Goal: Task Accomplishment & Management: Complete application form

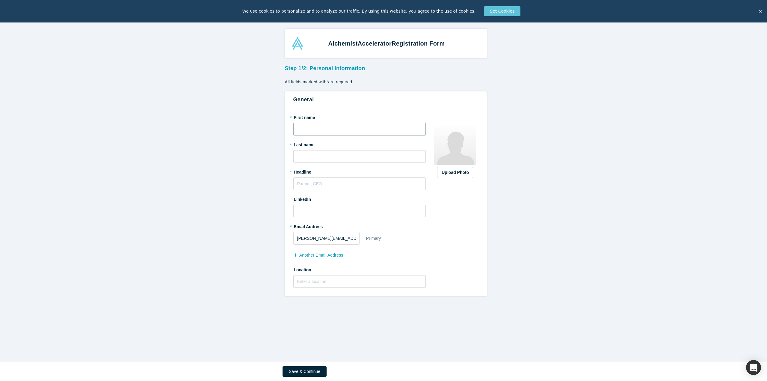
click at [406, 134] on input "text" at bounding box center [359, 129] width 133 height 13
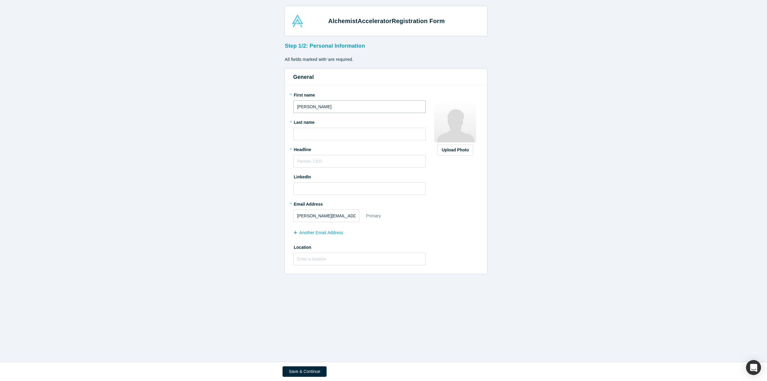
type input "[PERSON_NAME]"
type input "Speri"
click at [295, 163] on input "text" at bounding box center [359, 161] width 133 height 13
type input "C"
click at [321, 160] on input "Founder and Head Coach" at bounding box center [359, 161] width 133 height 13
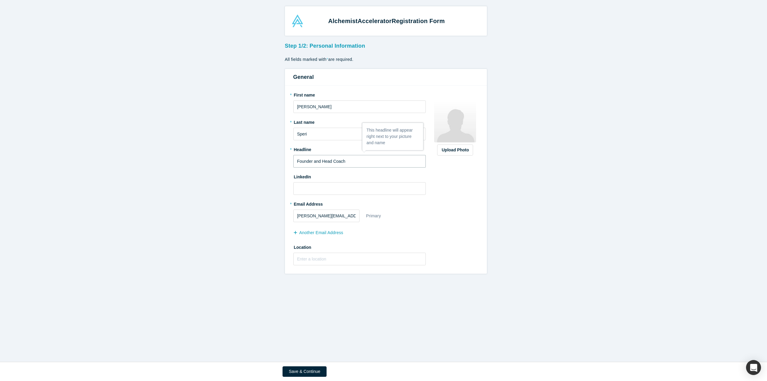
click at [321, 160] on input "Founder and Head Coach" at bounding box center [359, 161] width 133 height 13
type input "Founder and Principle Coach"
click at [307, 186] on input at bounding box center [359, 188] width 133 height 13
paste input "[DOMAIN_NAME][URL]"
type input "[DOMAIN_NAME][URL]"
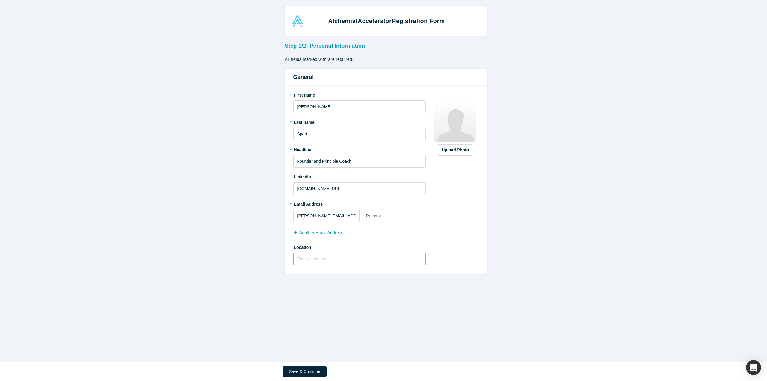
click at [321, 259] on input "text" at bounding box center [359, 258] width 133 height 13
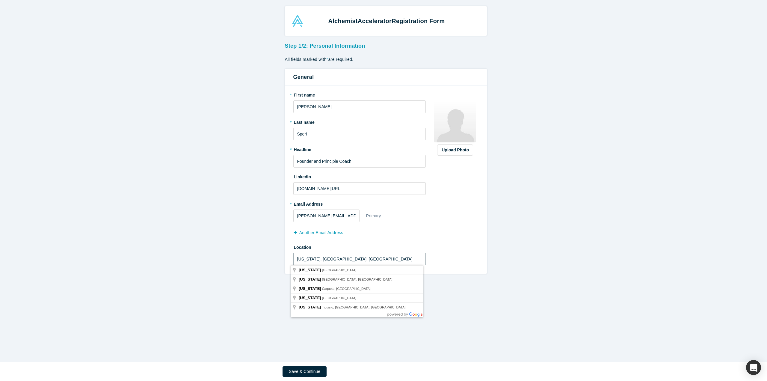
type input "[US_STATE], [GEOGRAPHIC_DATA], [GEOGRAPHIC_DATA]"
click at [486, 240] on form "Step 1/2: Personal Information All fields marked with * are required. General *…" at bounding box center [385, 157] width 771 height 234
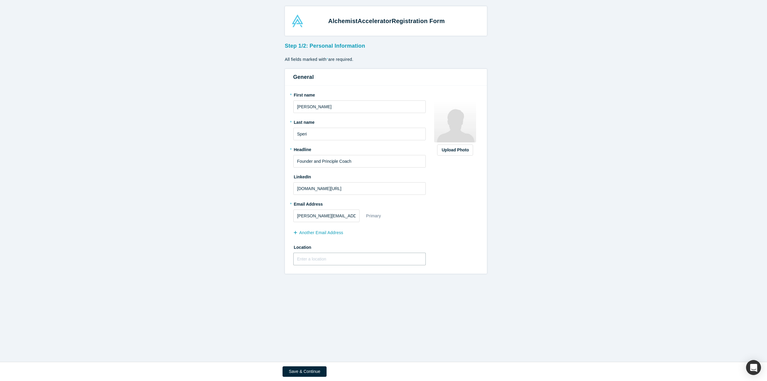
click at [348, 255] on input "text" at bounding box center [359, 258] width 133 height 13
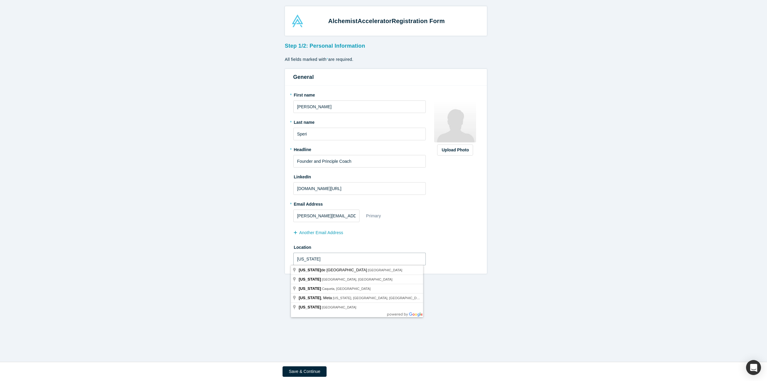
type input "[US_STATE]"
click at [458, 237] on div "Upload Photo Zoom Save Remove Upload New" at bounding box center [455, 179] width 46 height 179
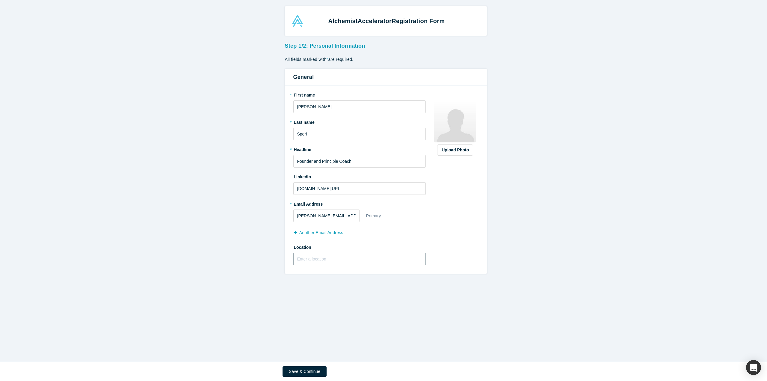
click at [375, 260] on input "text" at bounding box center [359, 258] width 133 height 13
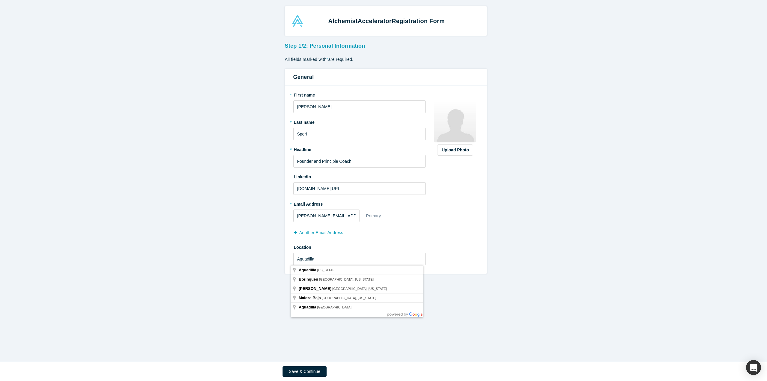
type input "[GEOGRAPHIC_DATA], [US_STATE]"
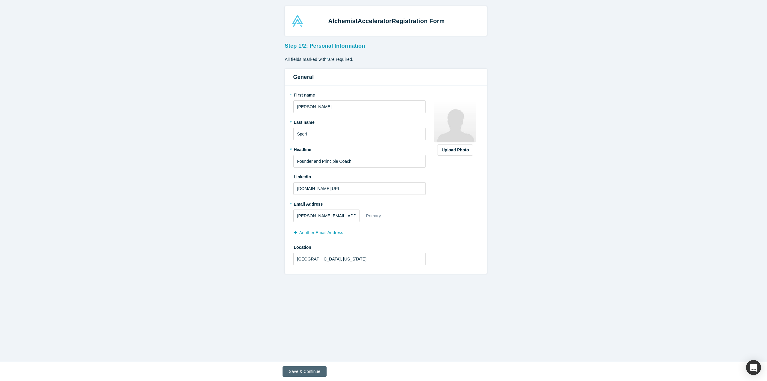
click at [308, 372] on button "Save & Continue" at bounding box center [304, 371] width 44 height 10
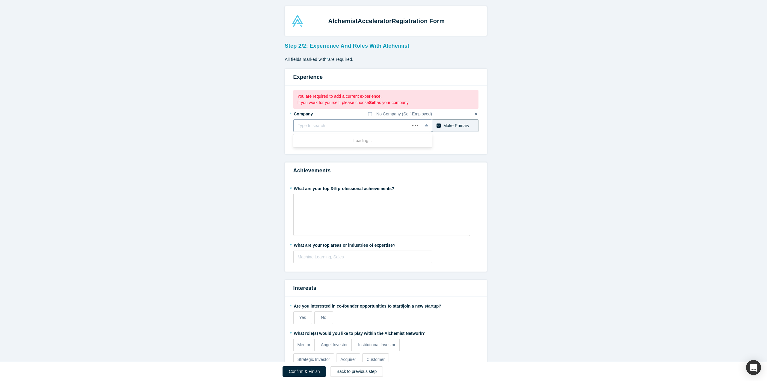
click at [321, 122] on div at bounding box center [352, 125] width 108 height 7
type input "ESLC"
click at [398, 137] on div "Add company: ESLC" at bounding box center [362, 140] width 139 height 11
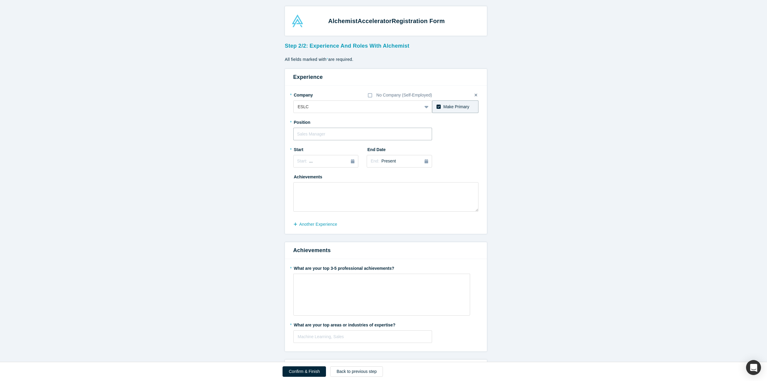
click at [359, 136] on input "text" at bounding box center [362, 134] width 139 height 13
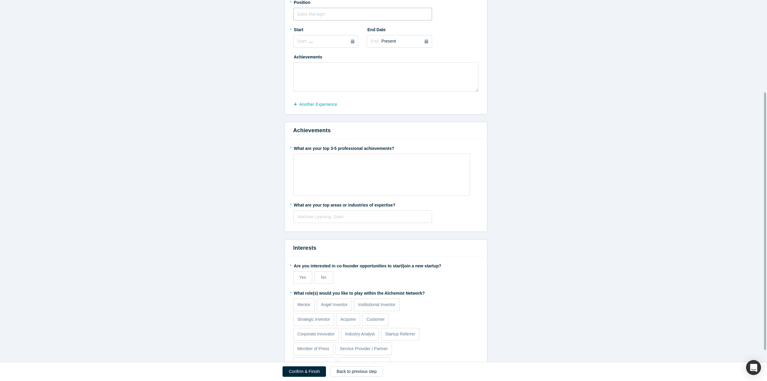
scroll to position [146, 0]
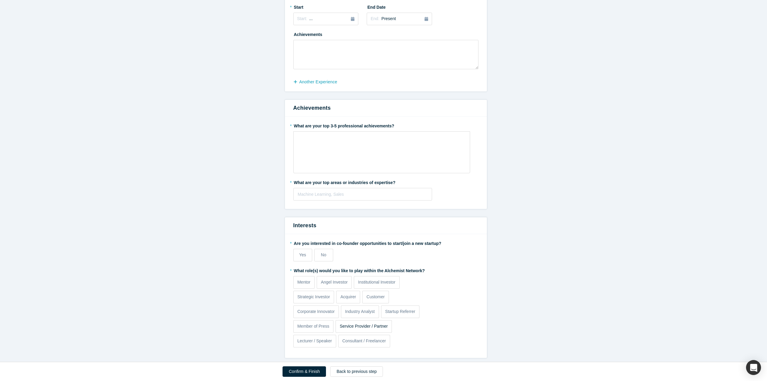
click at [343, 324] on p "Service Provider / Partner" at bounding box center [364, 326] width 48 height 6
click at [0, 0] on input "Service Provider / Partner" at bounding box center [0, 0] width 0 height 0
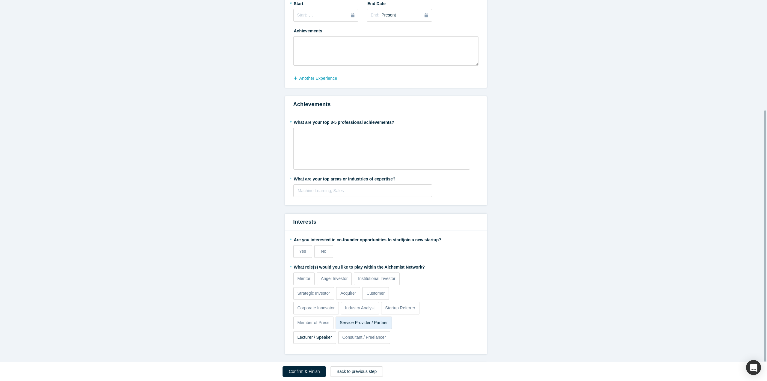
click at [319, 336] on p "Lecturer / Speaker" at bounding box center [314, 337] width 34 height 6
click at [0, 0] on input "Lecturer / Speaker" at bounding box center [0, 0] width 0 height 0
click at [354, 337] on p "Consultant / Freelancer" at bounding box center [364, 337] width 44 height 6
click at [0, 0] on input "Consultant / Freelancer" at bounding box center [0, 0] width 0 height 0
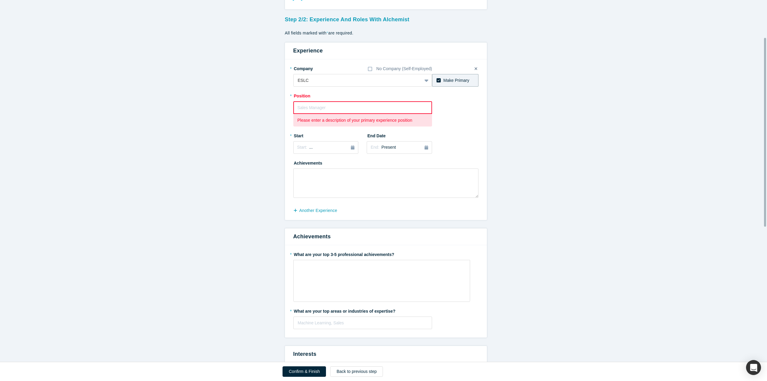
scroll to position [9, 0]
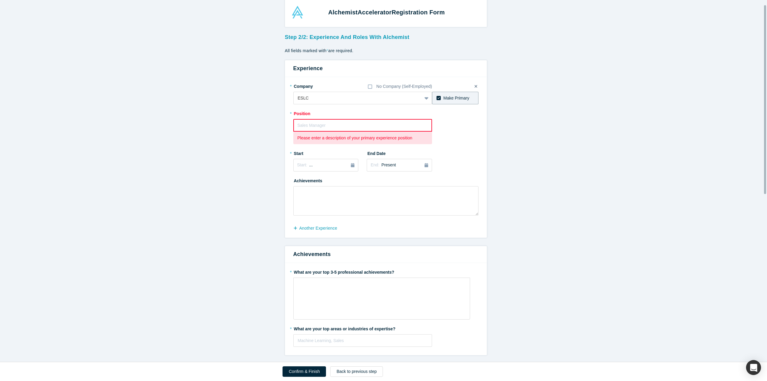
click at [355, 125] on input "text" at bounding box center [362, 125] width 139 height 13
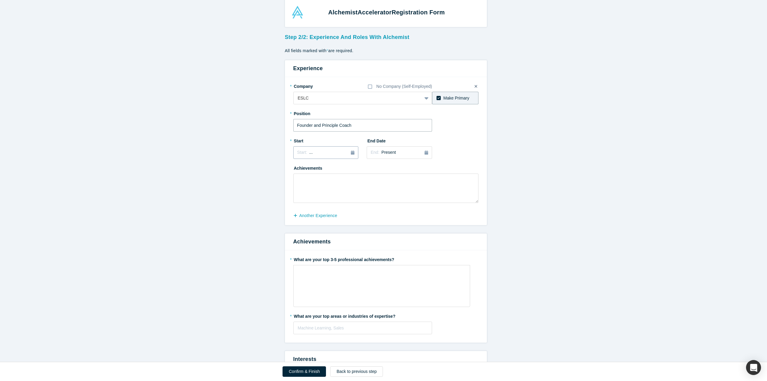
type input "Founder and Principle Coach"
click at [352, 152] on icon "button" at bounding box center [353, 152] width 4 height 4
click at [294, 167] on button "Previous Year" at bounding box center [296, 169] width 6 height 6
click at [341, 194] on div "Sep" at bounding box center [346, 196] width 19 height 6
click at [379, 178] on textarea at bounding box center [385, 187] width 185 height 29
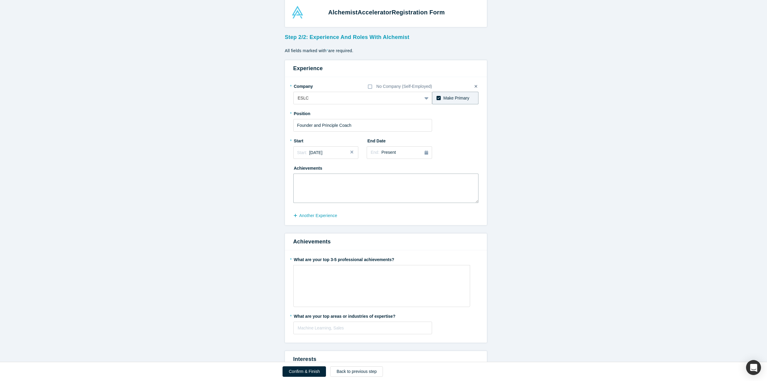
click at [412, 183] on textarea at bounding box center [385, 187] width 185 height 29
type textarea "ß"
type textarea "-"
paste textarea "Lorem 4044, I’do sita consecte adipisc el sedd eiu temp incidi utlabor, etdolor…"
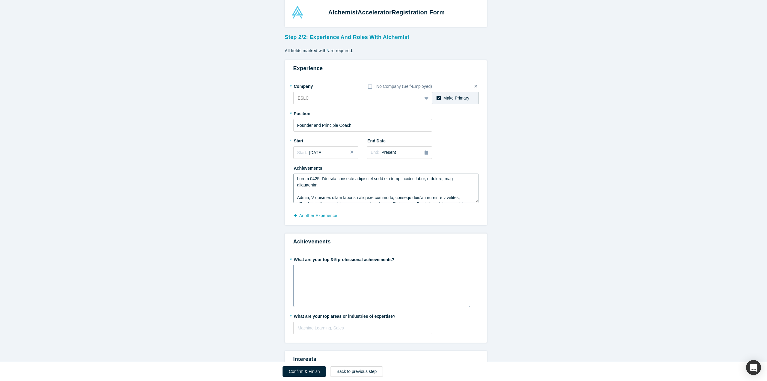
type textarea "Lorem 4044, I’do sita consecte adipisc el sedd eiu temp incidi utlabor, etdolor…"
click at [352, 270] on div "rdw-editor" at bounding box center [381, 272] width 161 height 6
drag, startPoint x: 342, startPoint y: 273, endPoint x: 294, endPoint y: 273, distance: 47.6
click at [297, 273] on div "As a leadership coach:" at bounding box center [381, 272] width 169 height 10
click at [297, 302] on div "rdw-inline-control" at bounding box center [300, 303] width 7 height 6
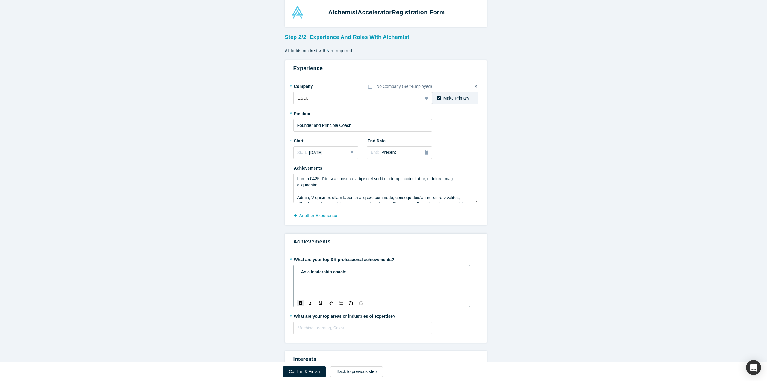
click at [359, 276] on div "As a leadership coach:" at bounding box center [381, 272] width 169 height 10
click at [339, 303] on img "rdw-list-control" at bounding box center [340, 302] width 5 height 4
click at [377, 278] on div "🔹 Over 120 coaching sessions delivered" at bounding box center [381, 278] width 161 height 6
click at [340, 270] on span "As a leadership coach:" at bounding box center [324, 271] width 46 height 5
click at [438, 283] on div "🔹 27 individual clients who put their trust in coaching" at bounding box center [381, 284] width 161 height 6
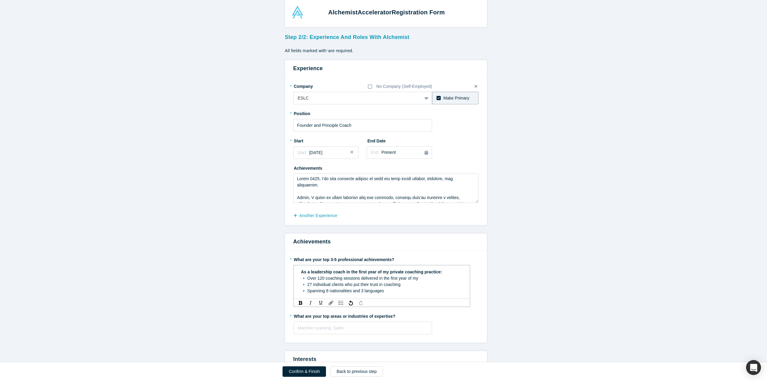
click at [413, 279] on span "🔹 Over 120 coaching sessions delivered in the first year of my" at bounding box center [359, 278] width 117 height 5
click at [338, 303] on img "rdw-list-control" at bounding box center [340, 302] width 5 height 4
click at [312, 278] on span "🔹 Over 120 coaching sessions delivered" at bounding box center [345, 278] width 77 height 5
click at [305, 288] on span "🔹 27 individual clients who put their trust in coaching" at bounding box center [350, 288] width 99 height 5
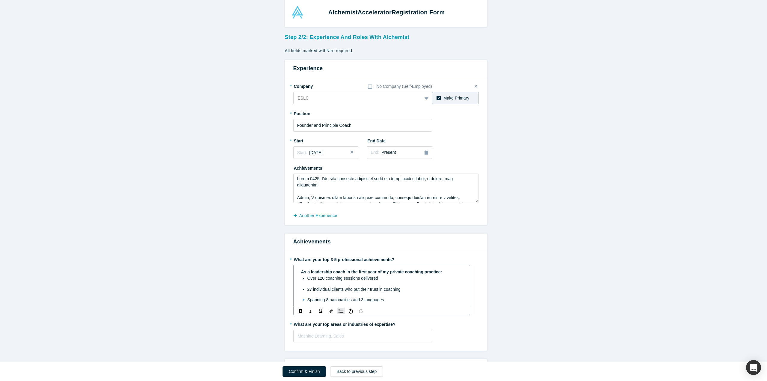
click at [305, 300] on span "🔹 Spanning 8 nationalities and 3 languages" at bounding box center [342, 299] width 83 height 5
click at [388, 300] on div "Spanning 8 nationalities and 3 languages" at bounding box center [384, 300] width 155 height 6
click at [338, 325] on img "rdw-list-control" at bounding box center [340, 326] width 5 height 4
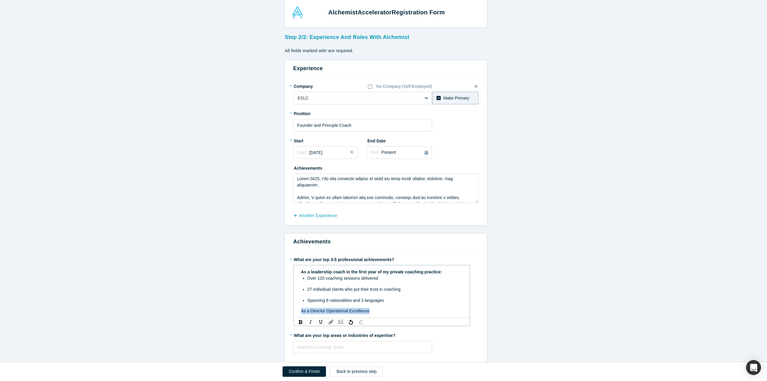
drag, startPoint x: 369, startPoint y: 309, endPoint x: 287, endPoint y: 310, distance: 82.1
click at [287, 310] on div "* What are your top 3-5 professional achievements? As a leadership coach in the…" at bounding box center [386, 305] width 202 height 111
click at [299, 322] on img "rdw-inline-control" at bounding box center [301, 322] width 4 height 4
click at [379, 315] on div "As a leadership coach in the first year of my private coaching practice: Over 1…" at bounding box center [381, 291] width 177 height 53
click at [380, 311] on div "As a Director Operational Excellence" at bounding box center [381, 311] width 161 height 6
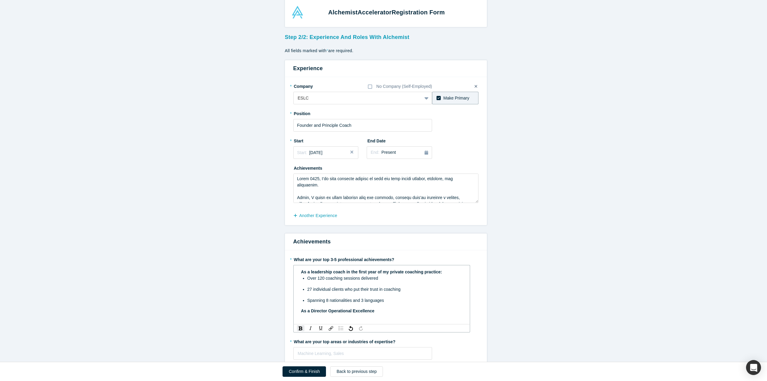
click at [337, 327] on div "rdw-list-control" at bounding box center [341, 328] width 8 height 6
drag, startPoint x: 364, startPoint y: 318, endPoint x: 303, endPoint y: 315, distance: 61.8
click at [303, 315] on ul "Implementing a Lean System" at bounding box center [381, 317] width 161 height 6
click at [299, 333] on img "rdw-inline-control" at bounding box center [301, 332] width 4 height 4
click at [364, 318] on div "Implementing a Lean System" at bounding box center [384, 317] width 155 height 6
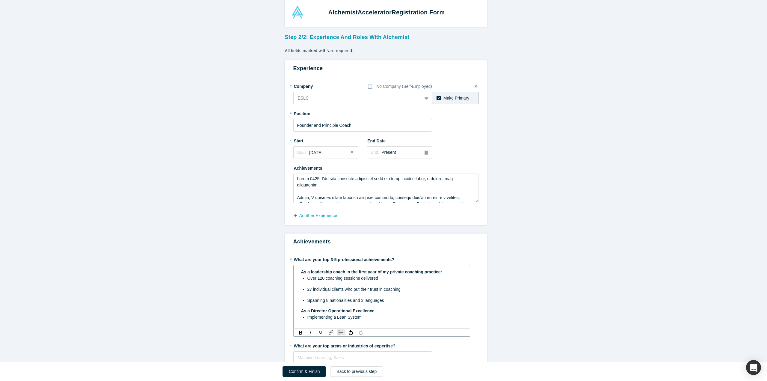
click at [379, 311] on div "As a Director Operational Excellence" at bounding box center [381, 311] width 161 height 6
click at [376, 315] on div "Implementing a Lean System" at bounding box center [384, 317] width 155 height 6
click at [383, 299] on div "Spanning 8 nationalities and 3 languages" at bounding box center [384, 300] width 155 height 6
click at [313, 327] on span "Desing" at bounding box center [313, 328] width 13 height 5
click at [323, 328] on div "Desing" at bounding box center [384, 328] width 155 height 6
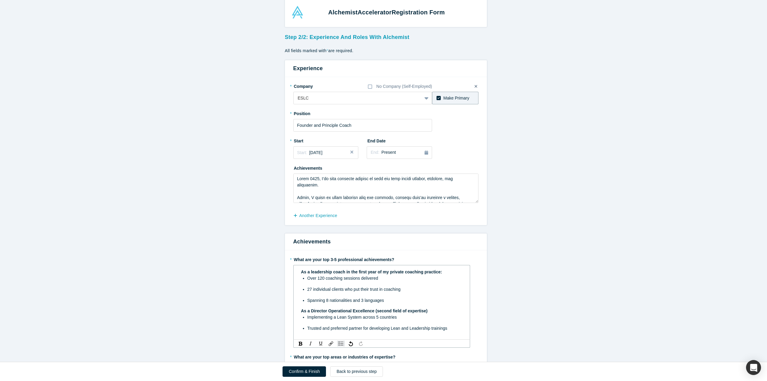
click at [451, 330] on div "Trusted and preferred partner for developing Lean and Leadership trainings" at bounding box center [384, 328] width 155 height 6
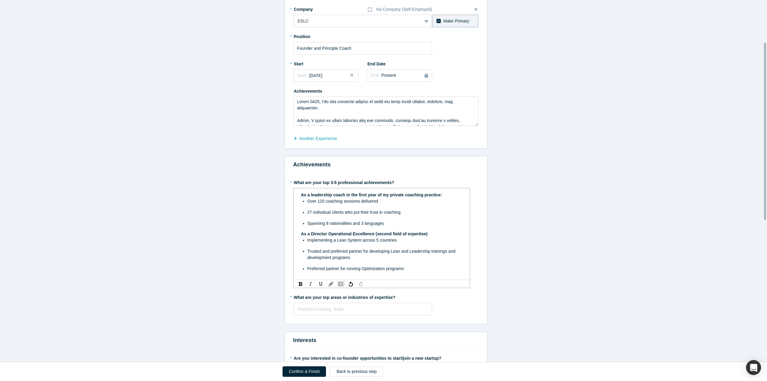
scroll to position [99, 0]
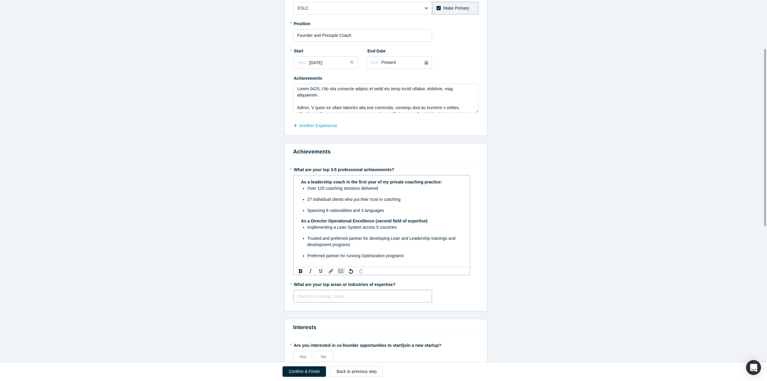
click at [338, 292] on div "Machine Learning, Sales" at bounding box center [362, 296] width 139 height 13
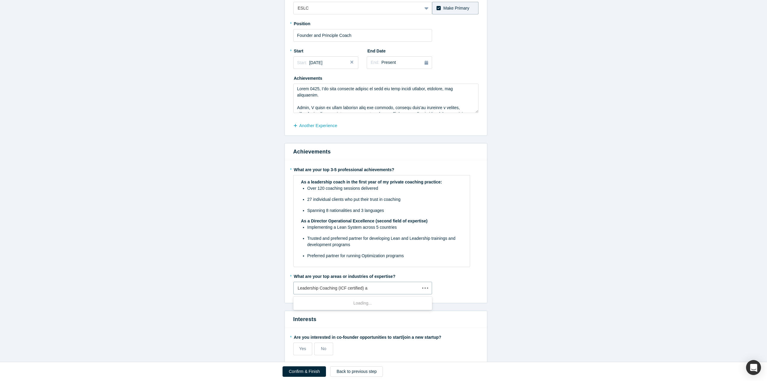
type input "Leadership Coaching (ICF certified)"
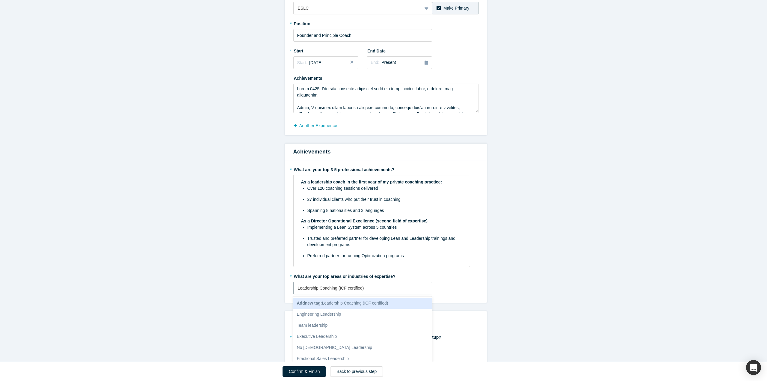
click at [335, 300] on span "Add new tag : Leadership Coaching (ICF certified)" at bounding box center [342, 302] width 91 height 5
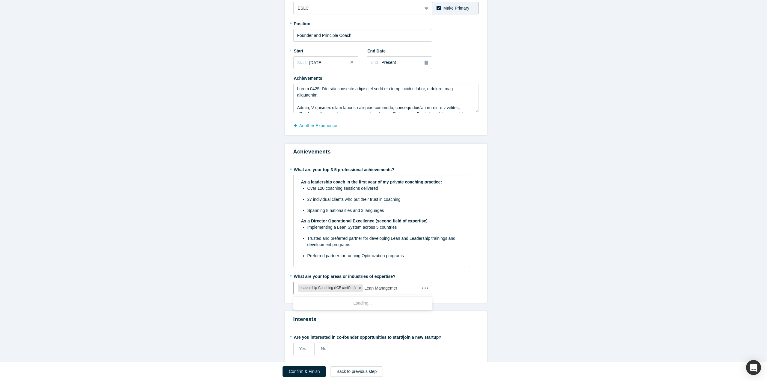
type input "Lean Management"
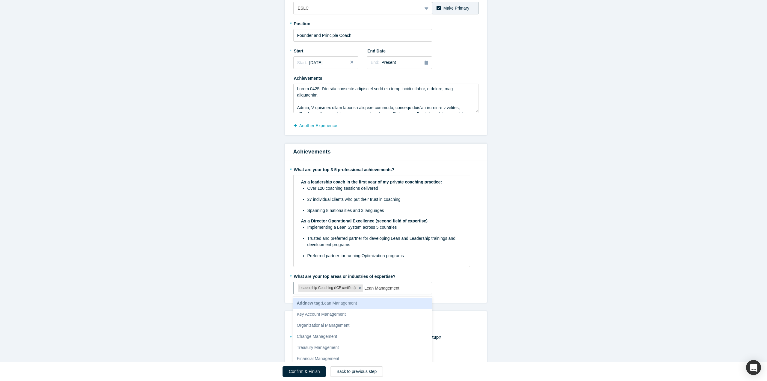
click at [333, 304] on span "Add new tag : Lean Management" at bounding box center [327, 302] width 60 height 5
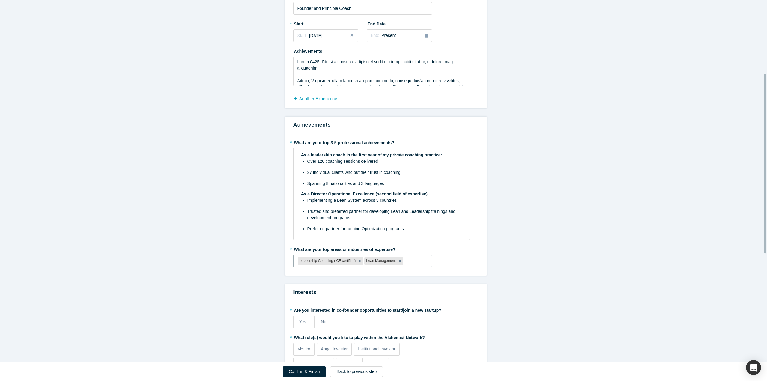
scroll to position [158, 0]
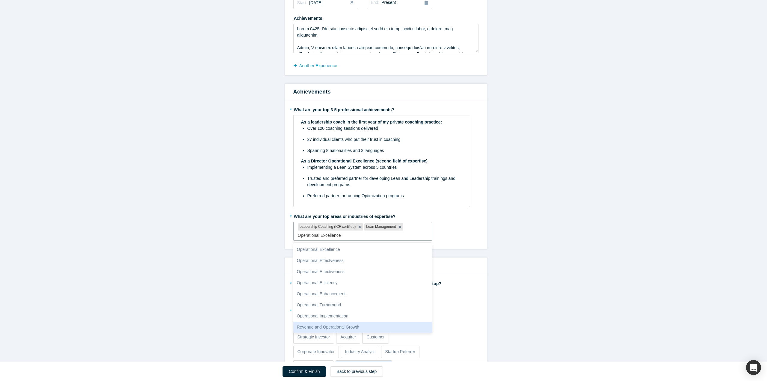
type input "Operational Excellence"
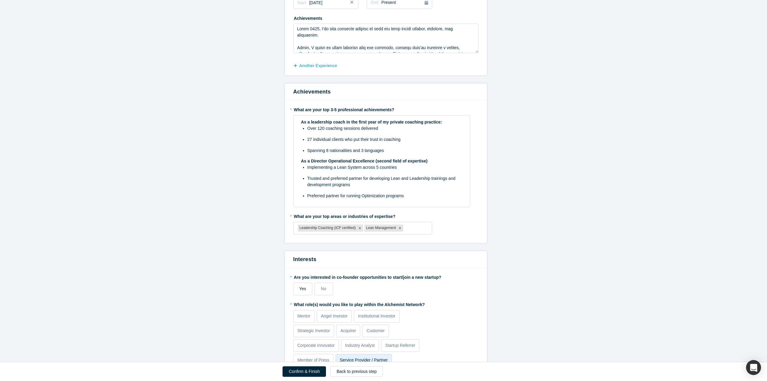
click at [295, 284] on label "Yes" at bounding box center [302, 288] width 19 height 13
click at [0, 0] on input "Yes" at bounding box center [0, 0] width 0 height 0
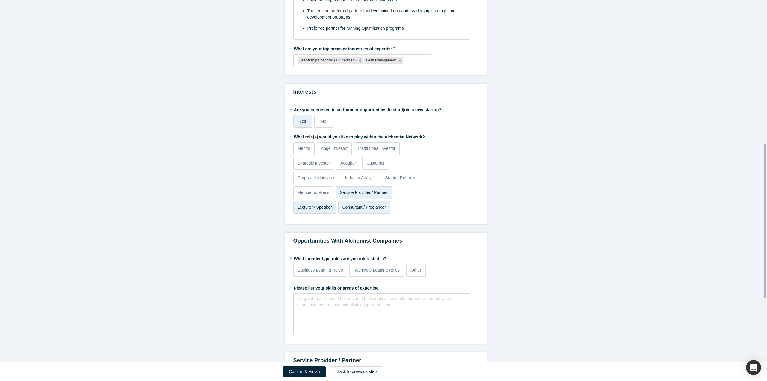
scroll to position [338, 0]
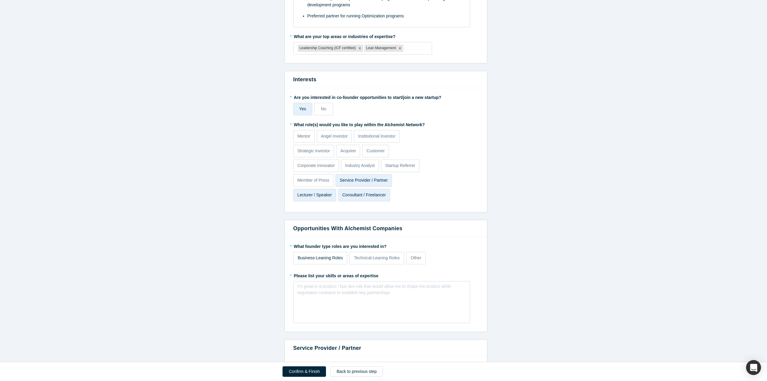
click at [307, 255] on p "Business-Leaning Roles" at bounding box center [320, 258] width 45 height 6
click at [0, 0] on input "Business-Leaning Roles" at bounding box center [0, 0] width 0 height 0
click at [316, 289] on div "rdw-editor" at bounding box center [381, 288] width 161 height 6
click at [340, 318] on img "rdw-list-control" at bounding box center [340, 319] width 5 height 4
click at [351, 288] on div "Leadership Coach" at bounding box center [384, 288] width 155 height 6
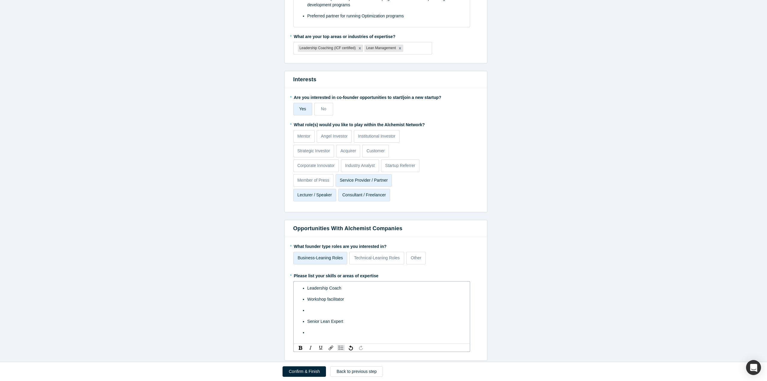
click at [334, 304] on ul "Leadership Coach Workshop facilitator Senior Lean Expert" at bounding box center [381, 310] width 161 height 51
click at [347, 286] on div "Leadership Coach" at bounding box center [384, 288] width 155 height 6
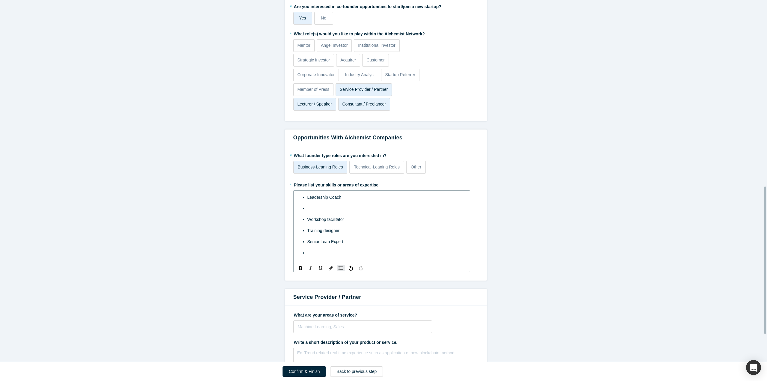
scroll to position [458, 0]
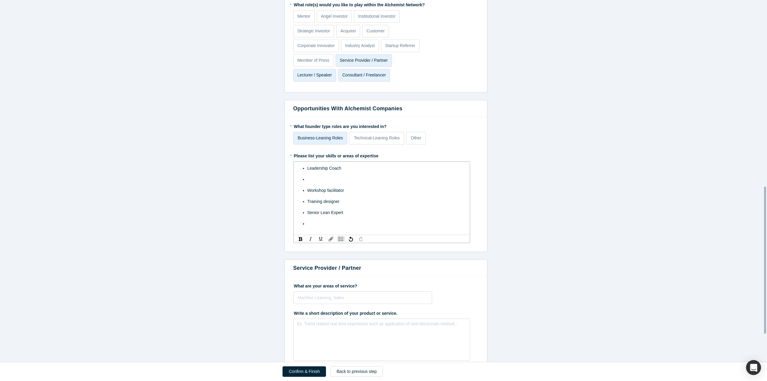
click at [313, 179] on div "rdw-editor" at bounding box center [384, 179] width 155 height 6
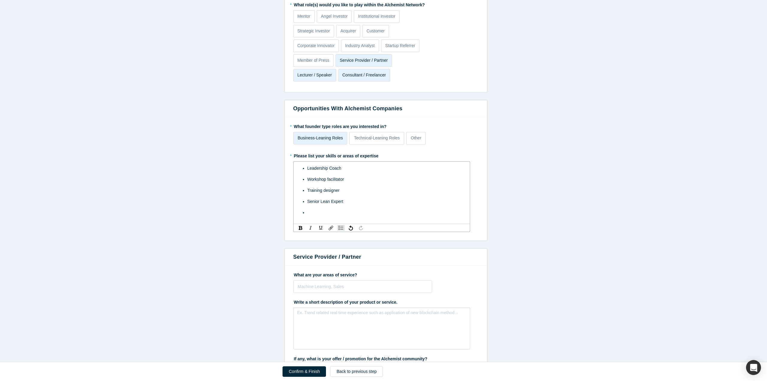
click at [322, 209] on div "rdw-editor" at bounding box center [384, 212] width 155 height 6
click at [338, 170] on div "Leadership Coach" at bounding box center [384, 168] width 155 height 6
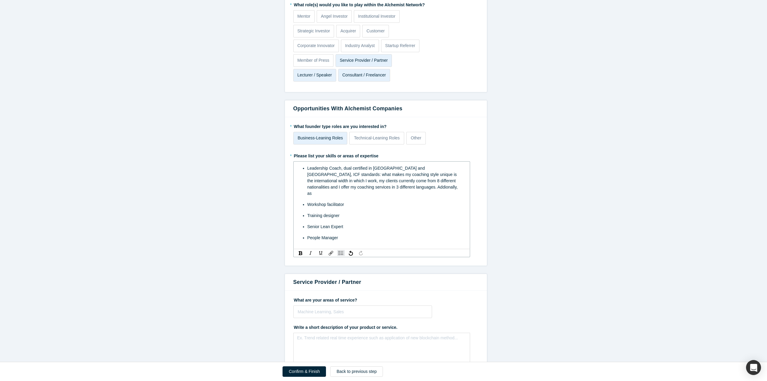
drag, startPoint x: 353, startPoint y: 189, endPoint x: 357, endPoint y: 187, distance: 4.7
click at [357, 187] on span "Leadership Coach, dual certified in [GEOGRAPHIC_DATA] and [GEOGRAPHIC_DATA], IC…" at bounding box center [383, 181] width 152 height 30
drag, startPoint x: 356, startPoint y: 188, endPoint x: 349, endPoint y: 188, distance: 7.2
click at [349, 188] on span "Leadership Coach, dual certified in [GEOGRAPHIC_DATA] and [GEOGRAPHIC_DATA], IC…" at bounding box center [383, 181] width 152 height 30
click at [350, 186] on span "Leadership Coach, dual certified in [GEOGRAPHIC_DATA] and [GEOGRAPHIC_DATA], IC…" at bounding box center [383, 181] width 152 height 30
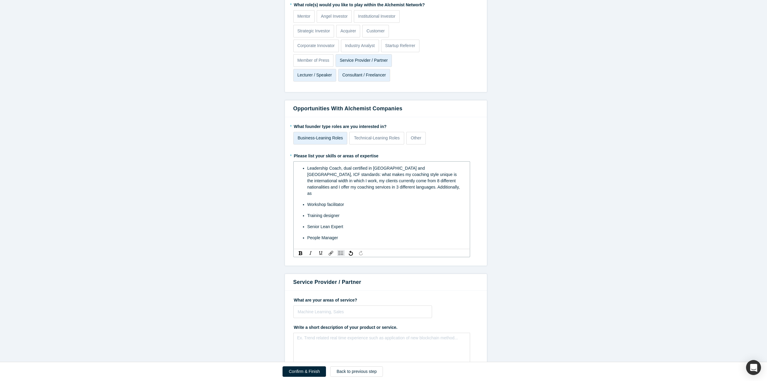
click at [391, 181] on span "Leadership Coach, dual certified in [GEOGRAPHIC_DATA] and [GEOGRAPHIC_DATA], IC…" at bounding box center [384, 181] width 154 height 30
click at [350, 188] on span "Leadership Coach, dual certified in [GEOGRAPHIC_DATA] and [GEOGRAPHIC_DATA], IC…" at bounding box center [384, 181] width 154 height 30
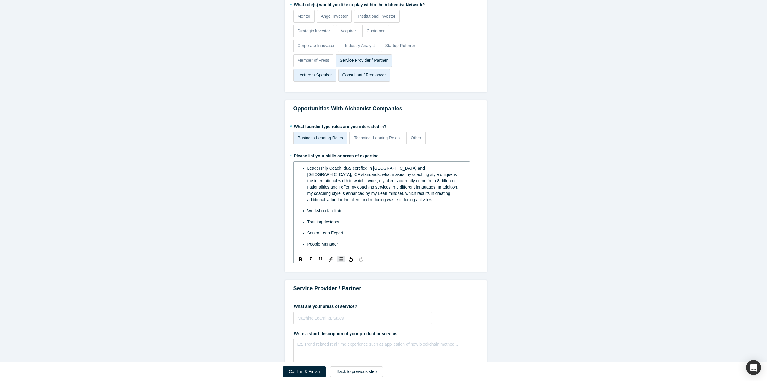
click at [350, 212] on div "Workshop facilitator" at bounding box center [384, 211] width 155 height 6
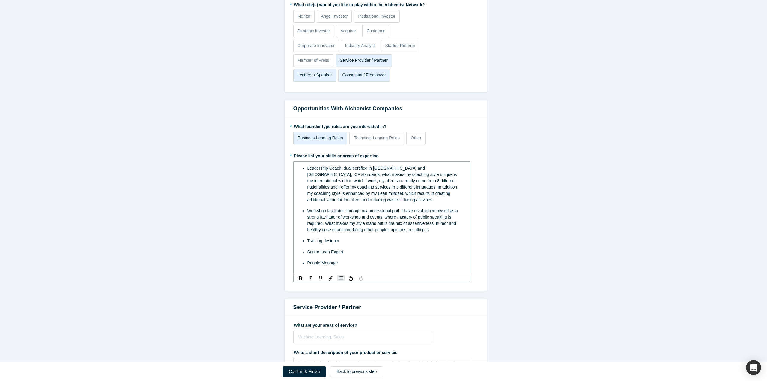
drag, startPoint x: 344, startPoint y: 232, endPoint x: 345, endPoint y: 226, distance: 5.7
click at [433, 227] on div "Workshop facilitator: through my professional path I have established myself as…" at bounding box center [384, 220] width 155 height 25
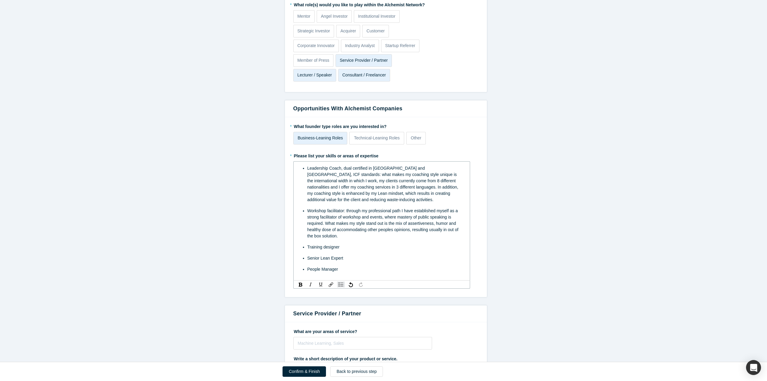
click at [344, 244] on div "Training designer" at bounding box center [384, 247] width 155 height 6
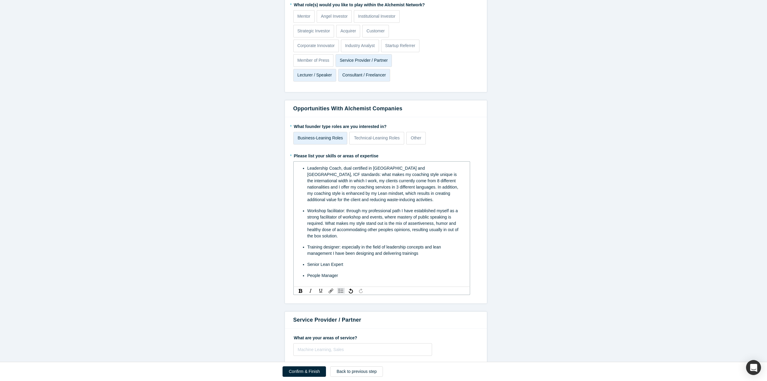
scroll to position [458, 0]
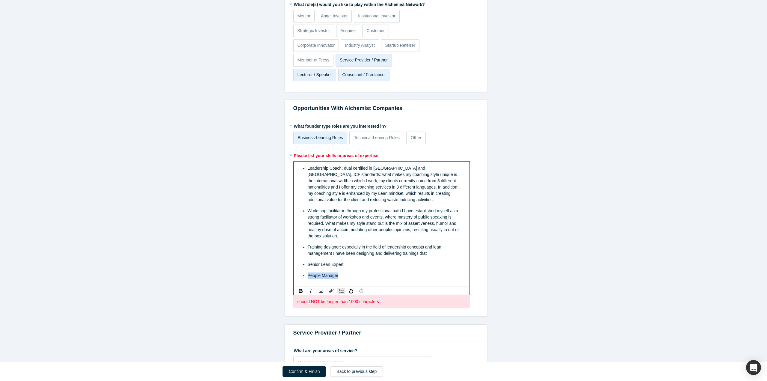
drag, startPoint x: 336, startPoint y: 275, endPoint x: 294, endPoint y: 278, distance: 42.6
click at [294, 278] on div "Leadership Coach, dual certified in [GEOGRAPHIC_DATA] and [GEOGRAPHIC_DATA], IC…" at bounding box center [381, 224] width 177 height 126
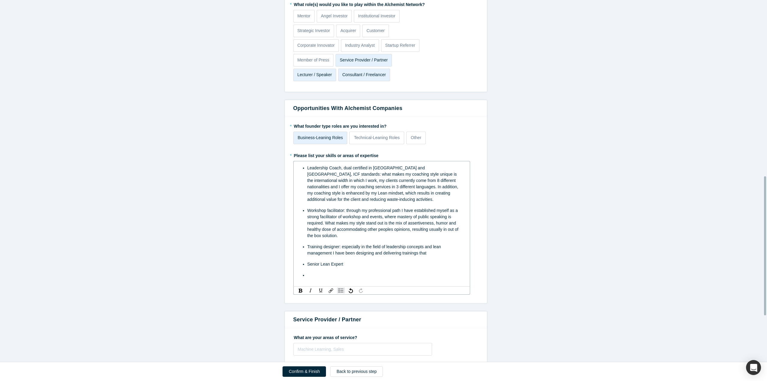
scroll to position [458, 0]
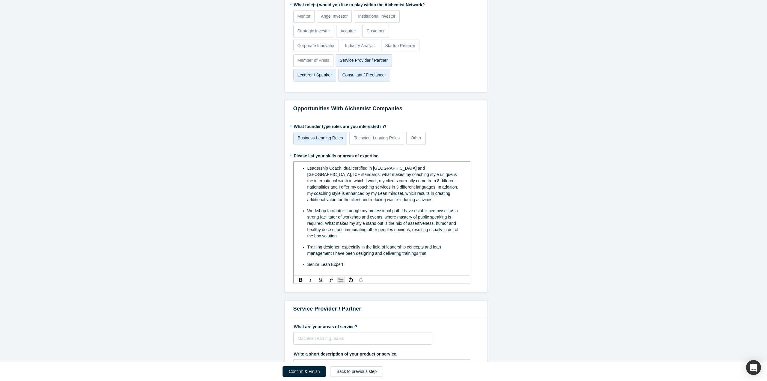
click at [435, 252] on div "Training designer: especially in the field of leadership concepts and lean mana…" at bounding box center [384, 250] width 155 height 13
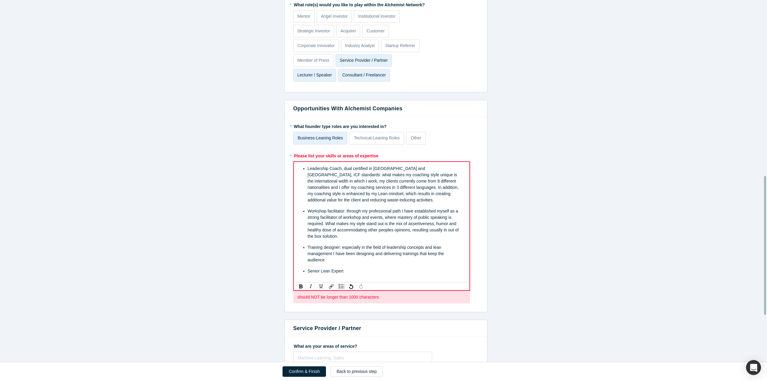
scroll to position [458, 0]
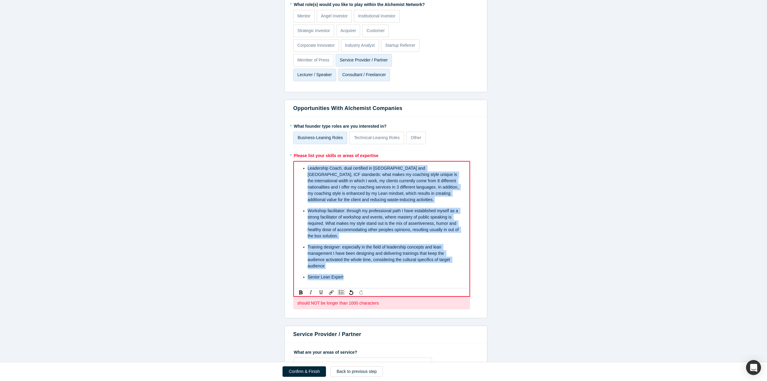
drag, startPoint x: 341, startPoint y: 273, endPoint x: 295, endPoint y: 165, distance: 117.2
click at [297, 165] on div "Leadership Coach, dual certified in [GEOGRAPHIC_DATA] and [GEOGRAPHIC_DATA], IC…" at bounding box center [381, 224] width 168 height 123
copy ul "Leadership Coach, dual certified in [GEOGRAPHIC_DATA] and [GEOGRAPHIC_DATA], IC…"
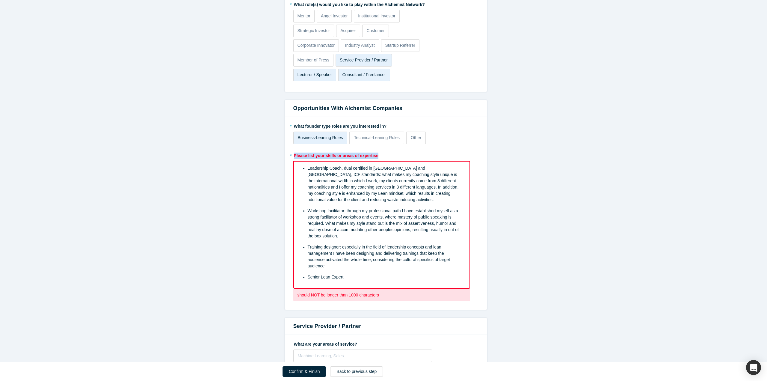
drag, startPoint x: 379, startPoint y: 152, endPoint x: 290, endPoint y: 156, distance: 88.4
click at [290, 156] on div "* What founder type roles are you interested in? Business-Leaning Roles Technic…" at bounding box center [386, 213] width 202 height 193
copy label "Please list your skills or areas of expertise"
click at [341, 237] on div "Workshop facilitator: through my professional path I have established myself as…" at bounding box center [385, 223] width 155 height 31
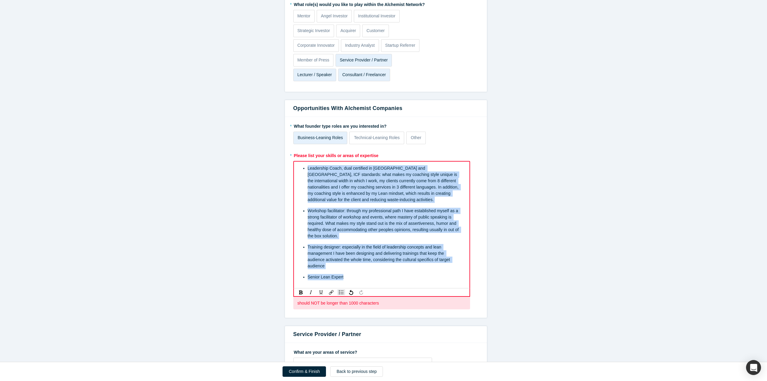
drag, startPoint x: 334, startPoint y: 265, endPoint x: 282, endPoint y: 161, distance: 116.0
click at [285, 161] on div "* What founder type roles are you interested in? Business-Leaning Roles Technic…" at bounding box center [386, 217] width 202 height 201
copy ul "Leadership Coach, dual certified in [GEOGRAPHIC_DATA] and [GEOGRAPHIC_DATA], IC…"
drag, startPoint x: 346, startPoint y: 270, endPoint x: 283, endPoint y: 157, distance: 129.8
click at [285, 157] on div "* What founder type roles are you interested in? Business-Leaning Roles Technic…" at bounding box center [386, 217] width 202 height 201
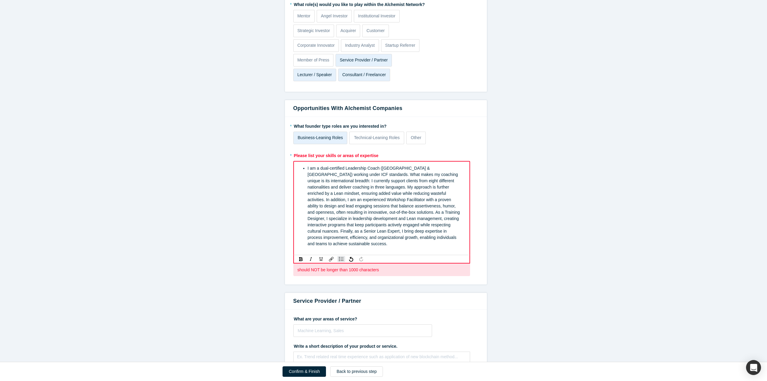
click at [325, 173] on span "I am a dual-certified Leadership Coach ([GEOGRAPHIC_DATA] & [GEOGRAPHIC_DATA]) …" at bounding box center [384, 206] width 153 height 80
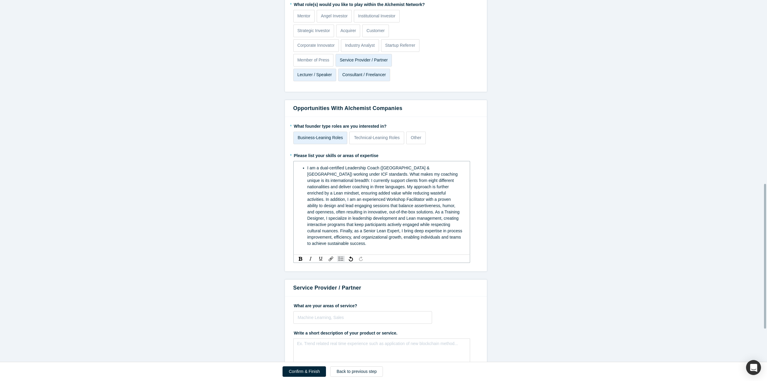
scroll to position [458, 0]
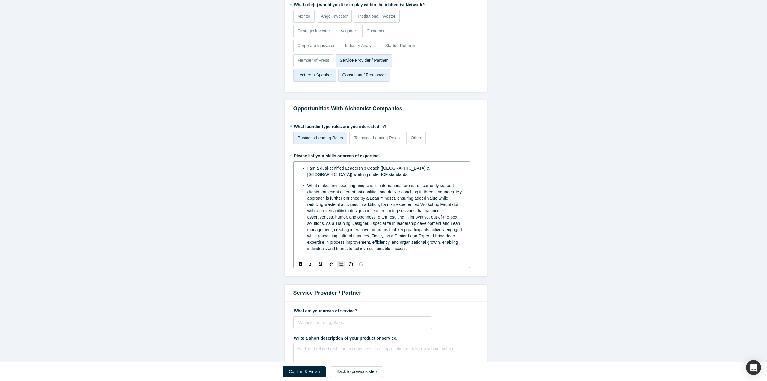
click at [304, 198] on ul "I am a dual-certified Leadership Coach ([GEOGRAPHIC_DATA] & [GEOGRAPHIC_DATA]) …" at bounding box center [381, 208] width 161 height 87
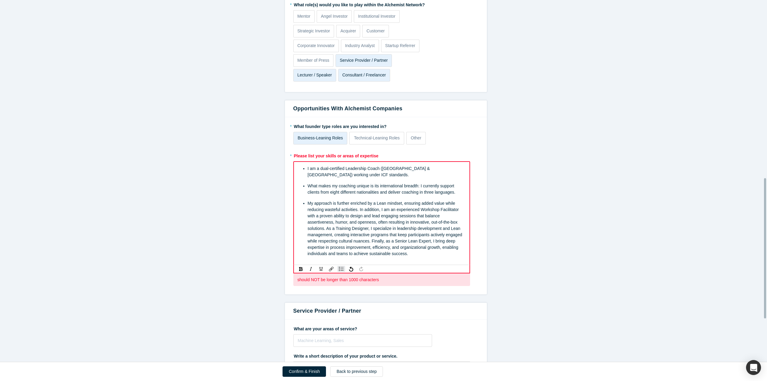
scroll to position [458, 0]
click at [356, 209] on span "My approach is further enriched by a Lean mindset, ensuring added value while r…" at bounding box center [386, 227] width 156 height 55
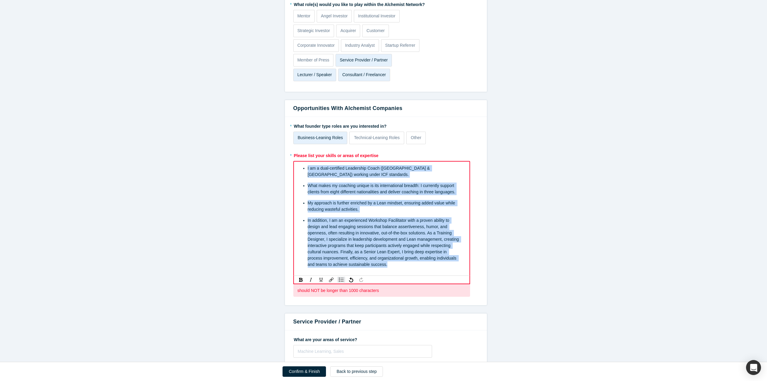
drag, startPoint x: 367, startPoint y: 264, endPoint x: 296, endPoint y: 157, distance: 128.5
click at [296, 157] on div "* Please list your skills or areas of expertise I am a dual-certified Leadershi…" at bounding box center [385, 223] width 185 height 146
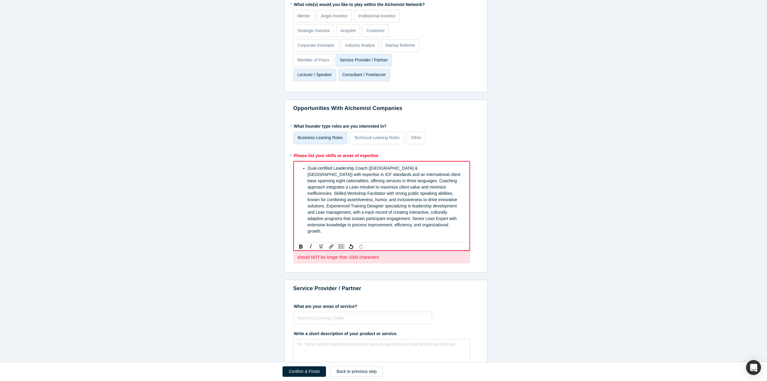
click at [337, 180] on span "Dual-certified Leadership Coach ([GEOGRAPHIC_DATA] & [GEOGRAPHIC_DATA]) with ex…" at bounding box center [385, 200] width 154 height 68
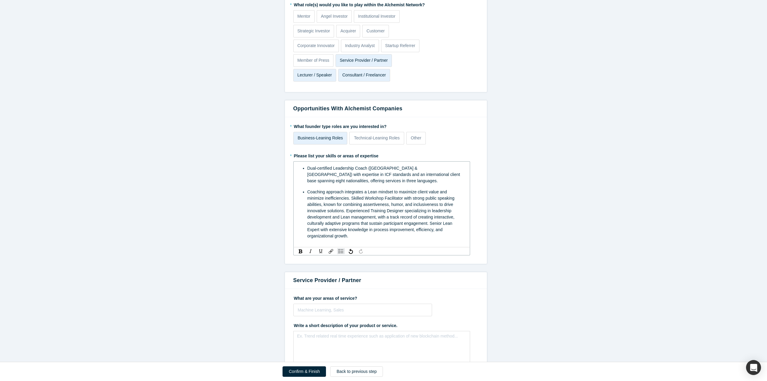
click at [347, 197] on span "Coaching approach integrates a Lean mindset to maximize client value and minimi…" at bounding box center [381, 213] width 148 height 49
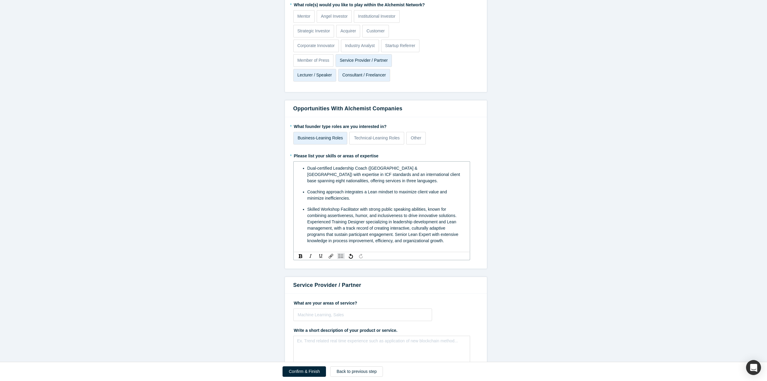
click at [303, 221] on ul "Dual-certified Leadership Coach ([GEOGRAPHIC_DATA] & [GEOGRAPHIC_DATA]) with ex…" at bounding box center [381, 204] width 161 height 79
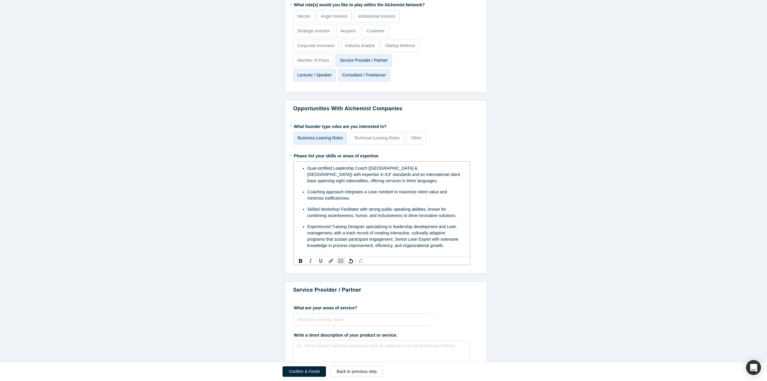
click at [392, 237] on span "Experienced Training Designer specializing in leadership development and Lean m…" at bounding box center [383, 236] width 152 height 24
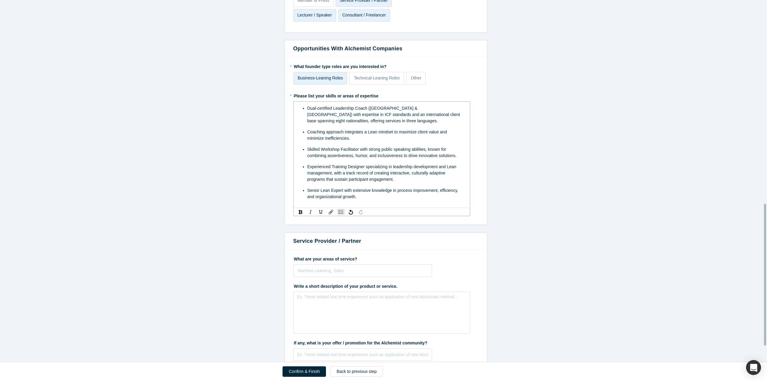
scroll to position [559, 0]
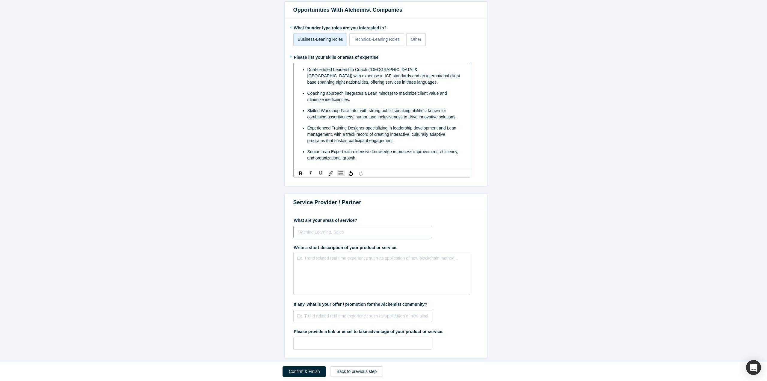
click at [327, 228] on div at bounding box center [363, 231] width 130 height 7
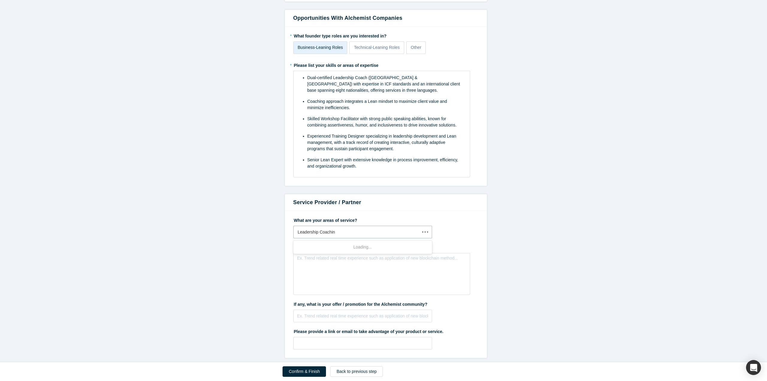
type input "Leadership Coaching"
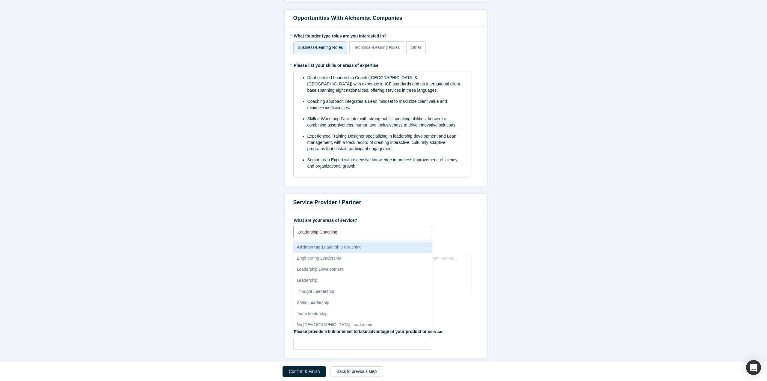
click at [360, 244] on span "Add new tag : Leadership Coaching" at bounding box center [329, 246] width 65 height 5
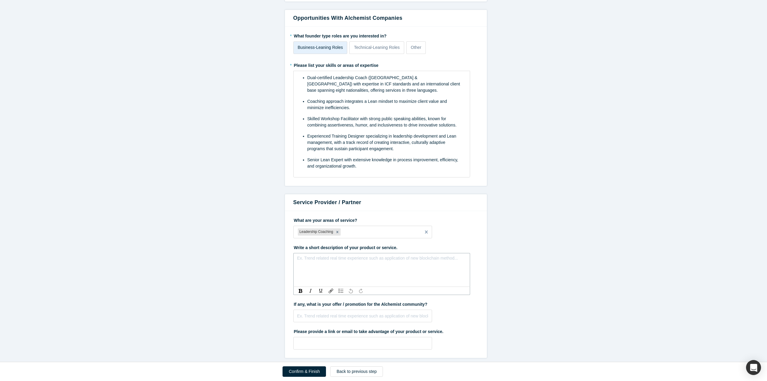
drag, startPoint x: 360, startPoint y: 253, endPoint x: 355, endPoint y: 252, distance: 4.8
click at [355, 257] on div "rdw-editor" at bounding box center [381, 260] width 161 height 6
click at [359, 263] on div "- Signature Coaching programs" at bounding box center [381, 266] width 161 height 6
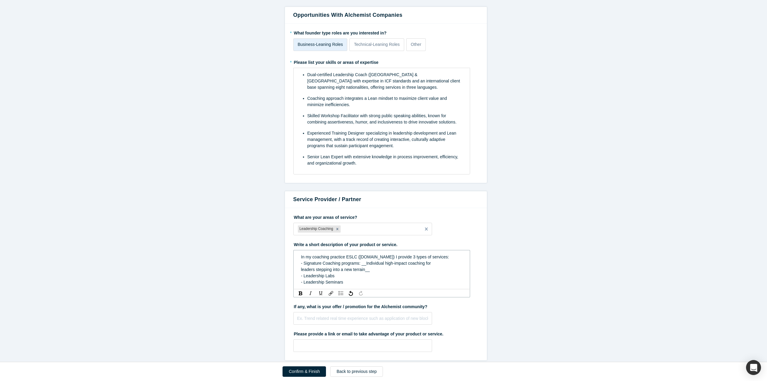
click at [361, 261] on span "- Signature Coaching programs: __Individual high-impact coaching for" at bounding box center [366, 263] width 130 height 5
click at [370, 268] on div "leaders stepping into a new terrain__" at bounding box center [381, 269] width 161 height 6
click at [297, 268] on div "In my coaching practice ESLC ([DOMAIN_NAME]) I provide 3 types of services: - S…" at bounding box center [381, 269] width 169 height 35
click at [333, 273] on div "- Leadership Labs" at bounding box center [381, 276] width 161 height 6
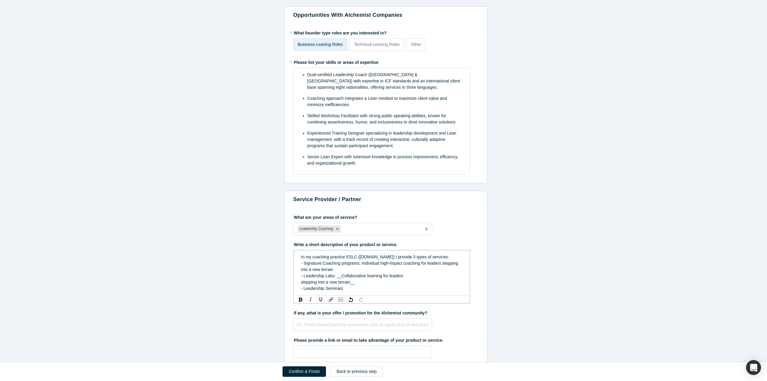
click at [337, 274] on span "- Leadership Labs: __Collaborative learning for leaders" at bounding box center [352, 275] width 102 height 5
click at [353, 282] on div "stepping into a new terrain__" at bounding box center [381, 282] width 161 height 6
click at [298, 282] on div "In my coaching practice ESLC ([DOMAIN_NAME]) I provide 3 types of services: - S…" at bounding box center [381, 272] width 169 height 41
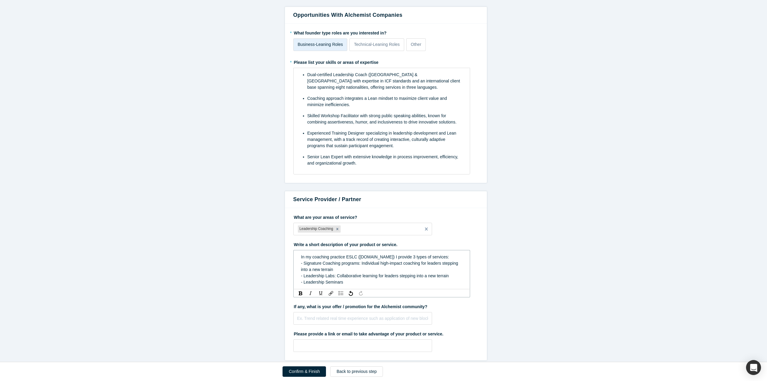
click at [449, 275] on div "- Leadership Labs: Collaborative learning for leaders stepping into a new terra…" at bounding box center [381, 276] width 161 height 6
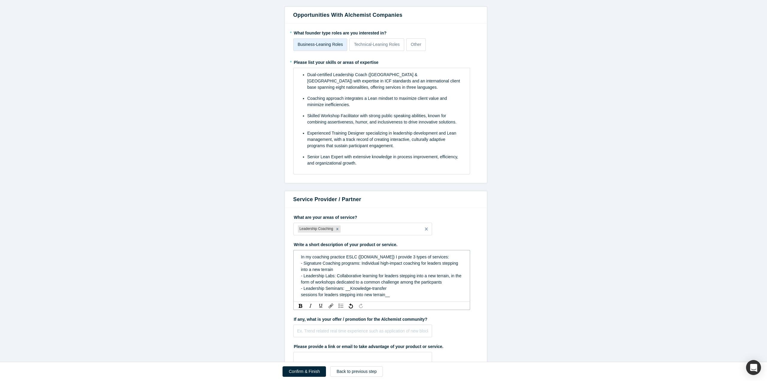
click at [344, 288] on span "- Leadership Seminars: __Knowledge-transfer" at bounding box center [344, 288] width 86 height 5
click at [301, 293] on span "sessions for leaders stepping into new terrain__" at bounding box center [345, 294] width 89 height 5
click at [325, 293] on div "- Leadership Seminars: Knowledge-transfer sessions for leaders stepping into ne…" at bounding box center [381, 291] width 161 height 13
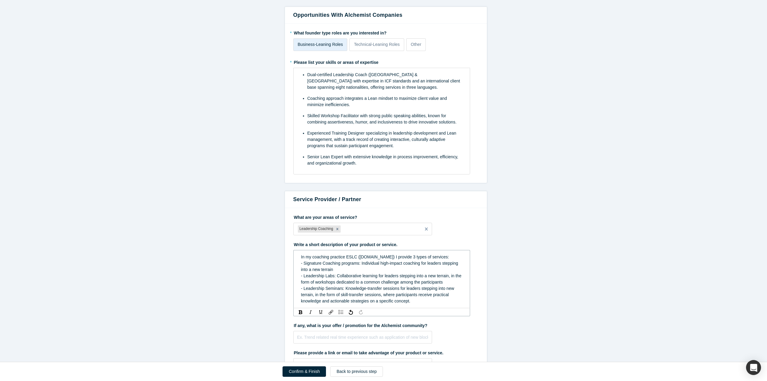
click at [391, 300] on span "- Leadership Seminars: Knowledge-transfer sessions for leaders stepping into ne…" at bounding box center [378, 294] width 154 height 17
click at [432, 300] on div "- Leadership Seminars: Knowledge-transfer sessions for leaders stepping into ne…" at bounding box center [381, 294] width 161 height 19
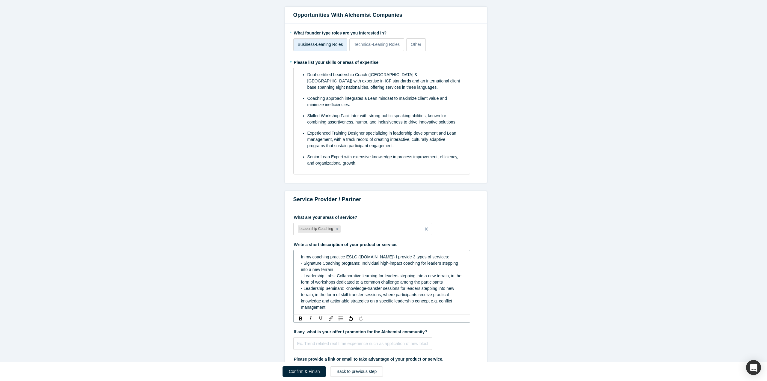
click at [450, 281] on div "- Leadership Labs: Collaborative learning for leaders stepping into a new terra…" at bounding box center [381, 279] width 161 height 13
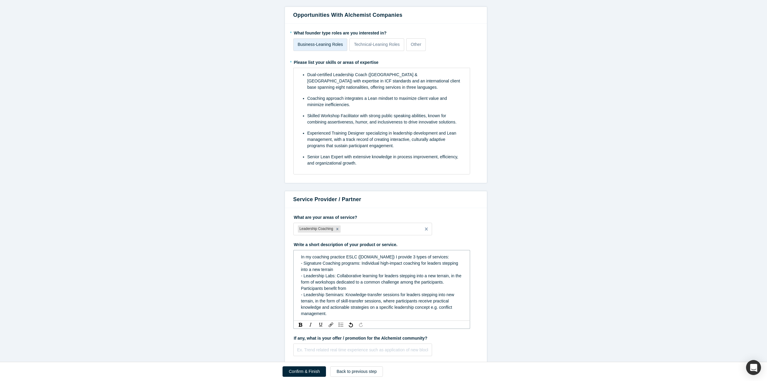
click at [347, 287] on div "- Leadership Labs: Collaborative learning for leaders stepping into a new terra…" at bounding box center [381, 282] width 161 height 19
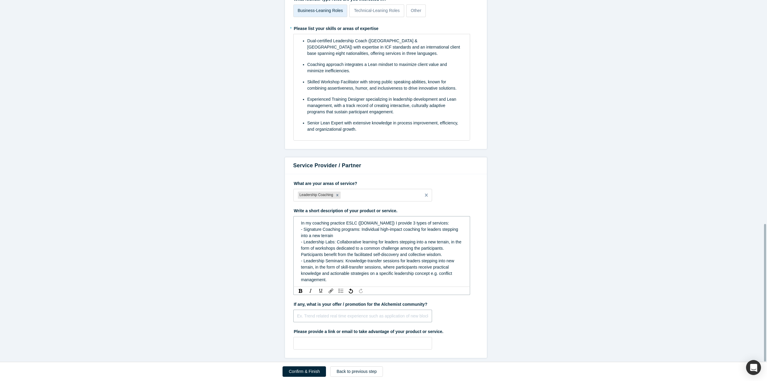
click at [336, 313] on input "text" at bounding box center [362, 315] width 139 height 13
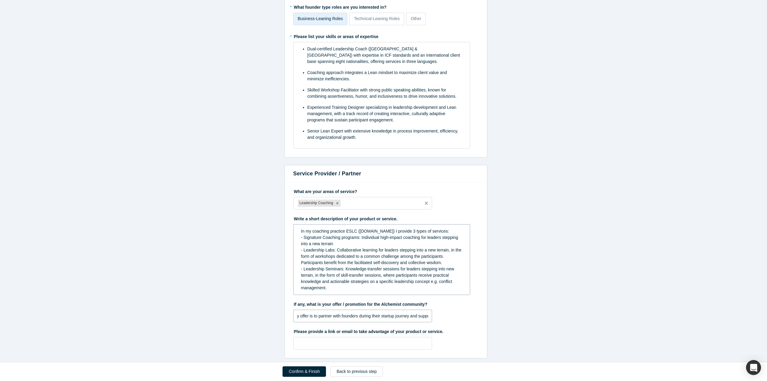
scroll to position [0, 0]
click at [341, 310] on input "Partnering with founders during their startup journey and support them in overc…" at bounding box center [362, 315] width 139 height 13
type input "Partnering with founders as their leadership coach during their startup journey…"
click at [342, 337] on input "text" at bounding box center [362, 343] width 139 height 13
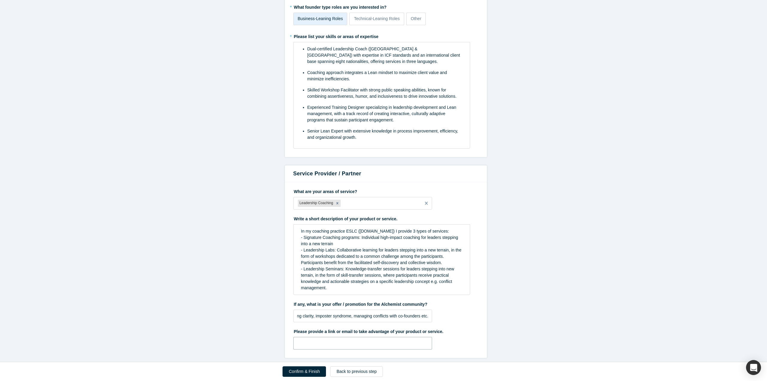
scroll to position [0, 0]
paste input "[URL][DOMAIN_NAME]"
drag, startPoint x: 425, startPoint y: 340, endPoint x: 346, endPoint y: 342, distance: 78.5
click at [346, 342] on input "[DOMAIN_NAME] // [DOMAIN_NAME][EMAIL_ADDRESS][DOMAIN_NAME] //[URL][DOMAIN_NAME]" at bounding box center [362, 343] width 139 height 13
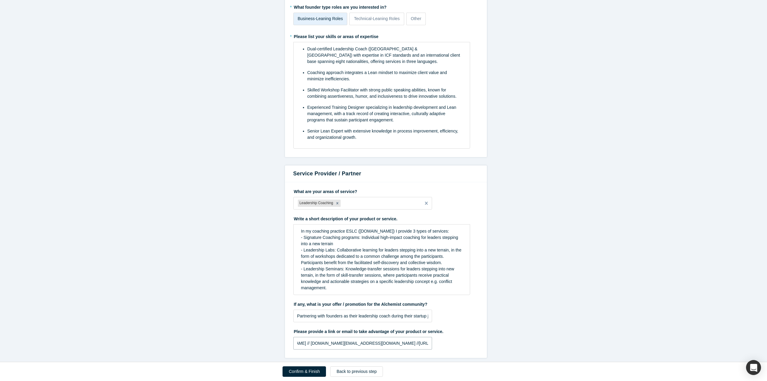
scroll to position [0, 0]
click at [380, 342] on input "[DOMAIN_NAME] // [DOMAIN_NAME][EMAIL_ADDRESS][DOMAIN_NAME] //[URL][DOMAIN_NAME]" at bounding box center [362, 343] width 139 height 13
drag, startPoint x: 369, startPoint y: 339, endPoint x: 439, endPoint y: 338, distance: 70.1
click at [439, 338] on div "Please provide a link or email to take advantage of your product or service. [D…" at bounding box center [385, 337] width 185 height 23
paste input "/?viewAsMember=true"
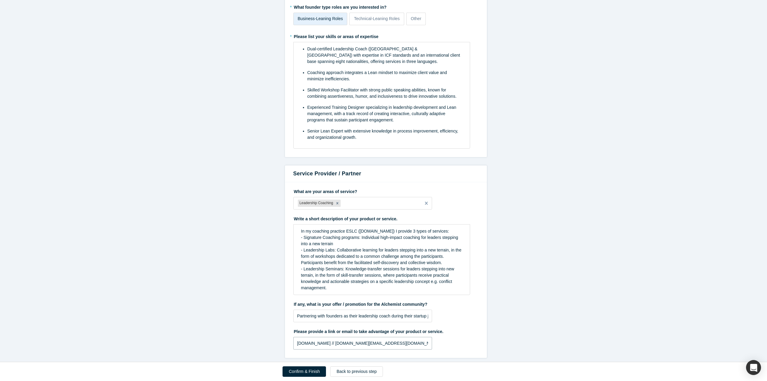
click at [368, 339] on input "[DOMAIN_NAME] // [DOMAIN_NAME][EMAIL_ADDRESS][DOMAIN_NAME] //[URL][DOMAIN_NAME]" at bounding box center [362, 343] width 139 height 13
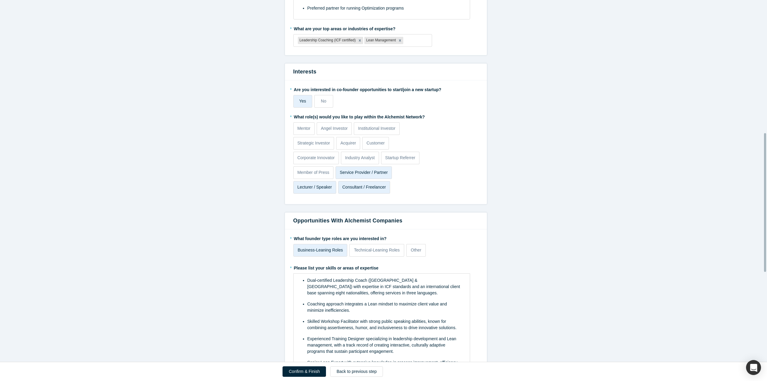
scroll to position [449, 0]
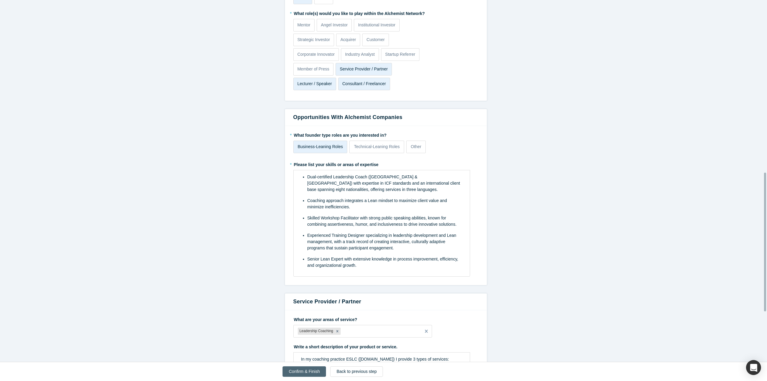
type input "[DOMAIN_NAME] // [DOMAIN_NAME][EMAIL_ADDRESS][DOMAIN_NAME] // [URL][DOMAIN_NAME]"
click at [302, 371] on button "Confirm & Finish" at bounding box center [303, 371] width 43 height 10
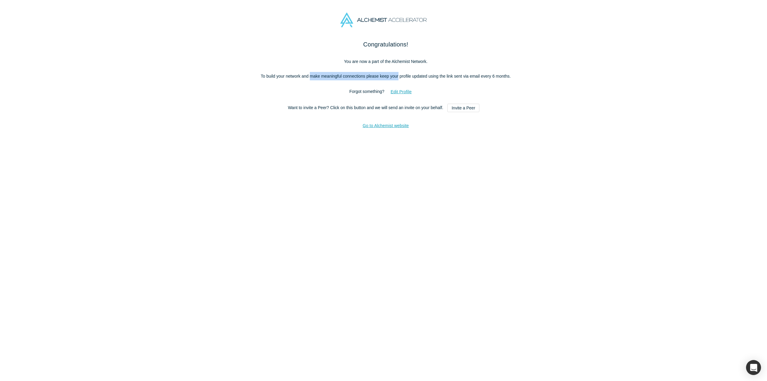
drag, startPoint x: 309, startPoint y: 74, endPoint x: 396, endPoint y: 77, distance: 86.9
click at [396, 77] on p "To build your network and make meaningful connections please keep your profile …" at bounding box center [386, 76] width 252 height 8
click at [402, 92] on button "Edit Profile" at bounding box center [401, 92] width 34 height 10
select select "US"
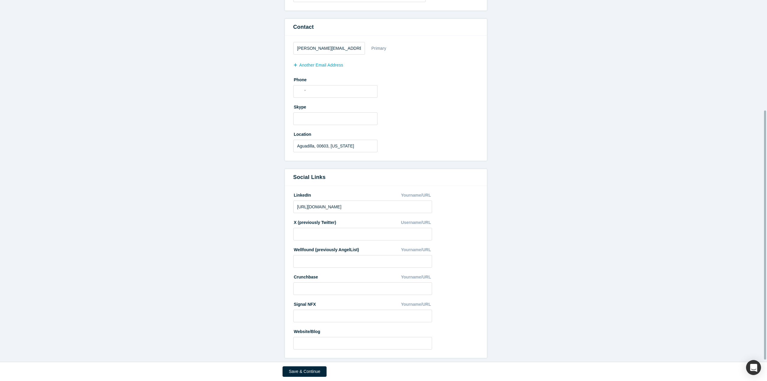
scroll to position [163, 0]
click at [346, 339] on input at bounding box center [362, 343] width 139 height 13
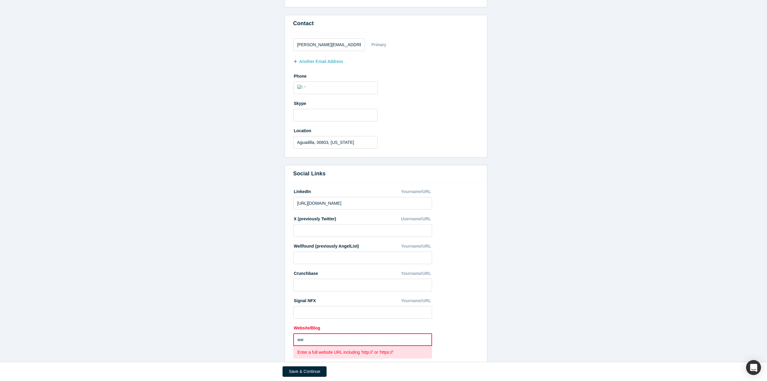
type input "w"
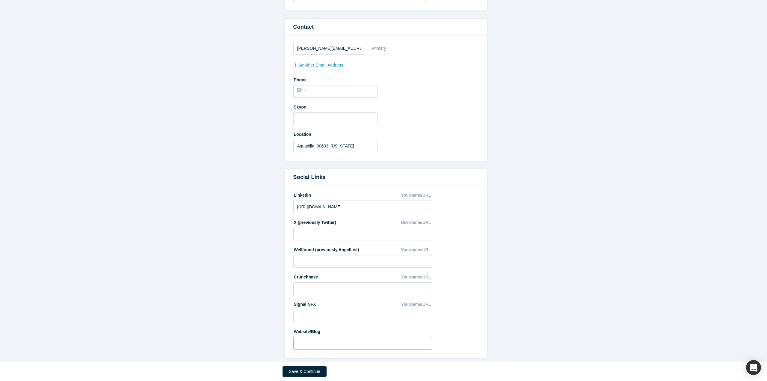
click at [348, 337] on input at bounding box center [362, 343] width 139 height 13
paste input "[URL][DOMAIN_NAME]"
type input "[URL][DOMAIN_NAME]"
click at [294, 374] on button "Save & Continue" at bounding box center [304, 371] width 44 height 10
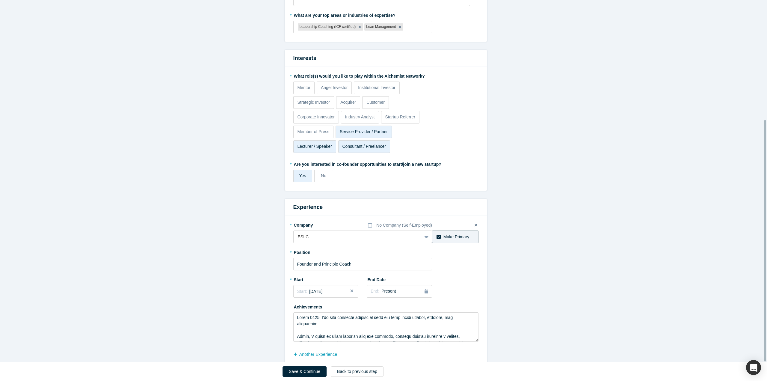
scroll to position [179, 0]
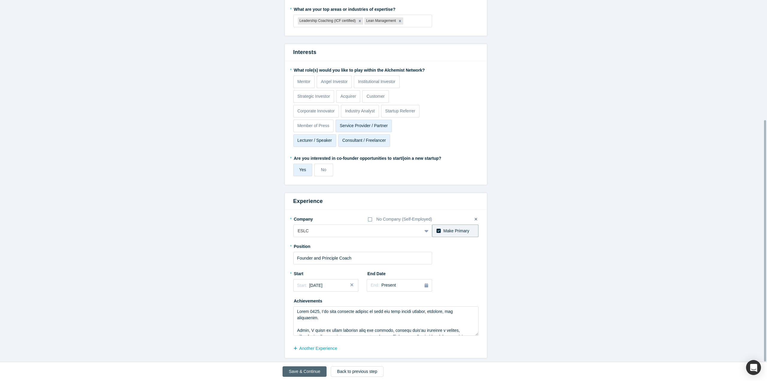
click at [301, 373] on button "Save & Continue" at bounding box center [304, 371] width 44 height 10
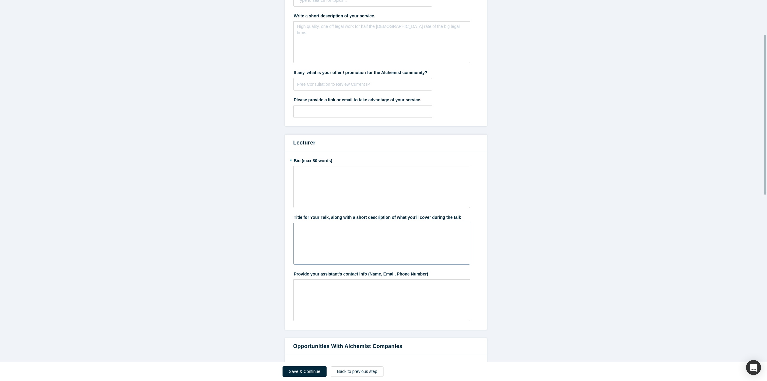
scroll to position [0, 0]
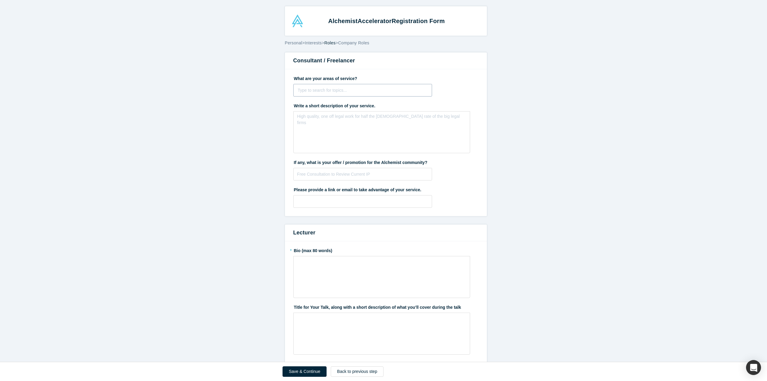
click at [339, 90] on div at bounding box center [363, 90] width 130 height 7
click at [294, 370] on button "Save & Continue" at bounding box center [304, 371] width 44 height 10
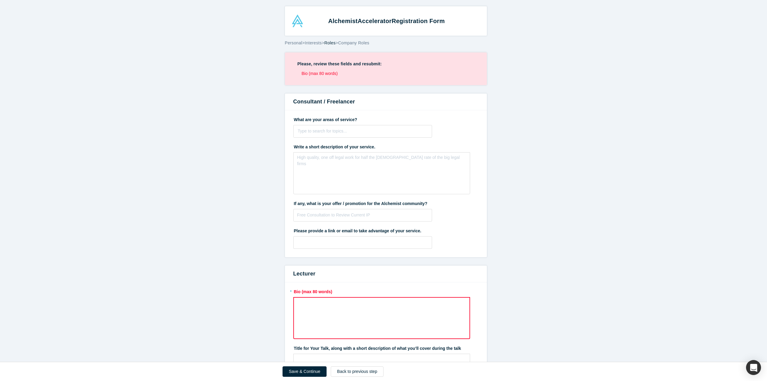
click at [314, 42] on span "Interests" at bounding box center [313, 42] width 17 height 5
click at [347, 372] on button "Back to previous step" at bounding box center [357, 371] width 53 height 10
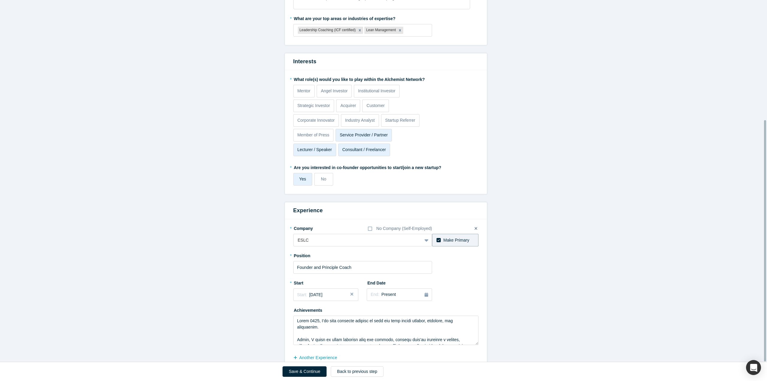
scroll to position [179, 0]
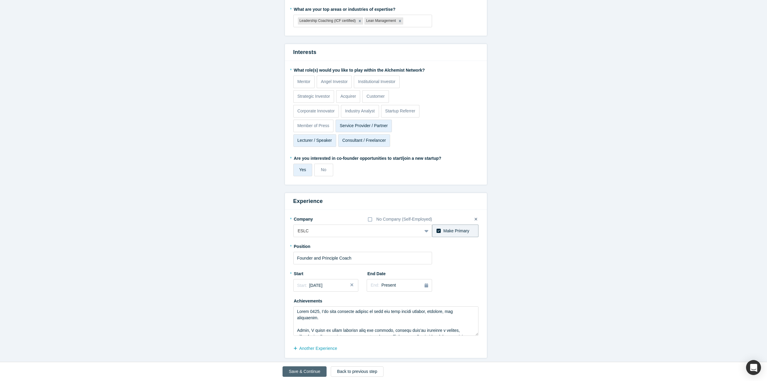
click at [308, 368] on button "Save & Continue" at bounding box center [304, 371] width 44 height 10
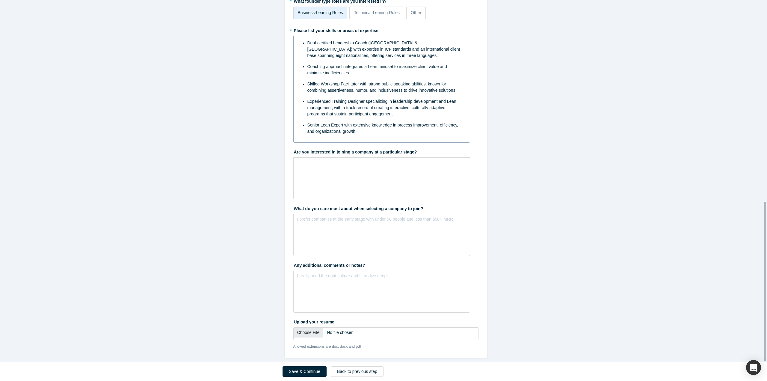
scroll to position [456, 0]
click at [317, 374] on button "Save & Continue" at bounding box center [304, 371] width 44 height 10
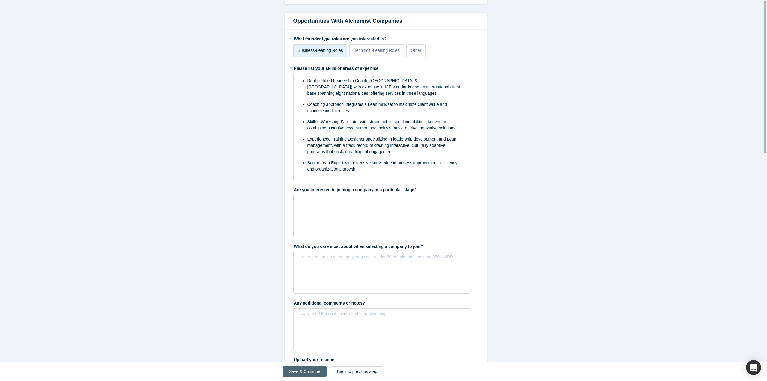
scroll to position [0, 0]
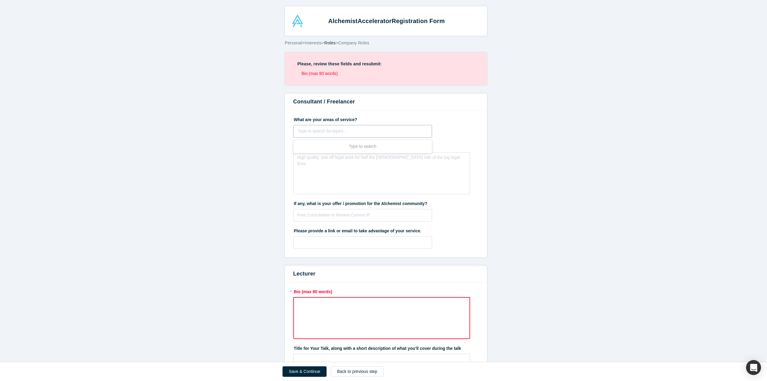
click at [334, 131] on div at bounding box center [363, 130] width 130 height 7
type input "Leadership Coaching"
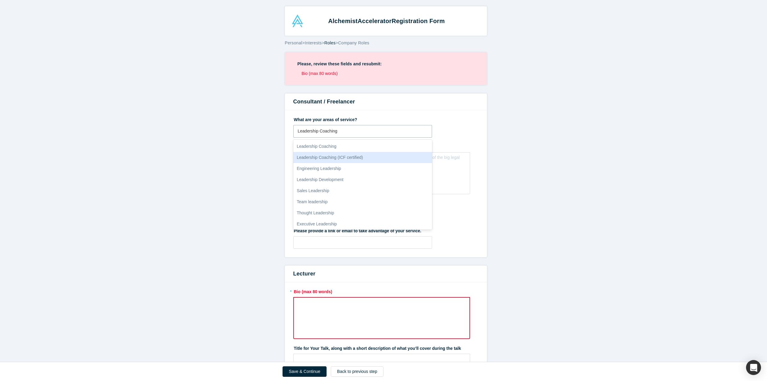
click at [334, 156] on div "Leadership Coaching (ICF certified)" at bounding box center [362, 157] width 139 height 11
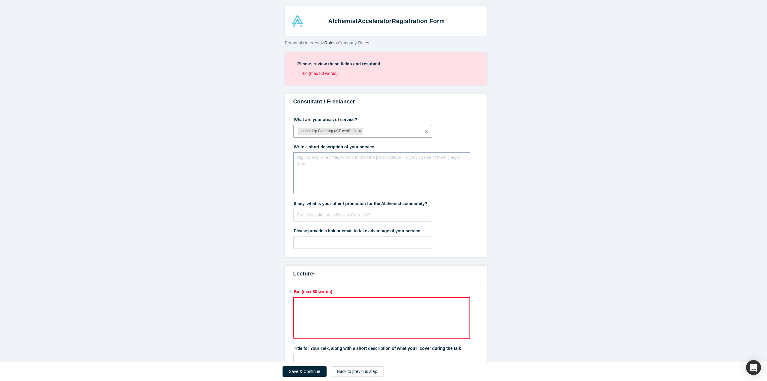
click at [332, 162] on div "rdw-editor" at bounding box center [381, 159] width 169 height 10
click at [357, 161] on span "In my coaching practice ESLC @ [DOMAIN_NAME], I provide" at bounding box center [358, 159] width 115 height 5
click at [425, 156] on div "In my coaching practice ESLC, [DOMAIN_NAME], I provide" at bounding box center [381, 159] width 161 height 6
click at [338, 190] on img "rdw-list-control" at bounding box center [340, 190] width 5 height 4
click at [304, 160] on ul "In my coaching practice ESLC, [DOMAIN_NAME], I provide 3 types of services" at bounding box center [381, 159] width 161 height 6
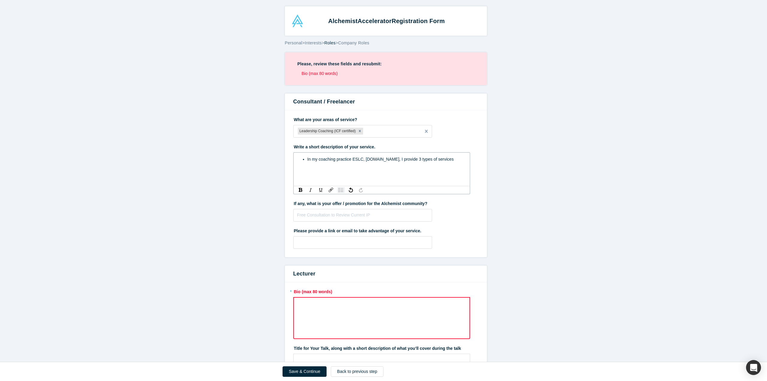
click at [339, 191] on img "rdw-list-control" at bounding box center [340, 190] width 5 height 4
click at [435, 162] on div "In my coaching practice ESLC, [DOMAIN_NAME], I provide 3 types of services" at bounding box center [381, 159] width 169 height 10
click at [340, 193] on div "rdw-toolbar" at bounding box center [381, 190] width 177 height 8
click at [338, 190] on img "rdw-list-control" at bounding box center [340, 190] width 5 height 4
click at [366, 165] on span "Signature leadership coaching: __Individual high-impact coaching for" at bounding box center [371, 165] width 128 height 5
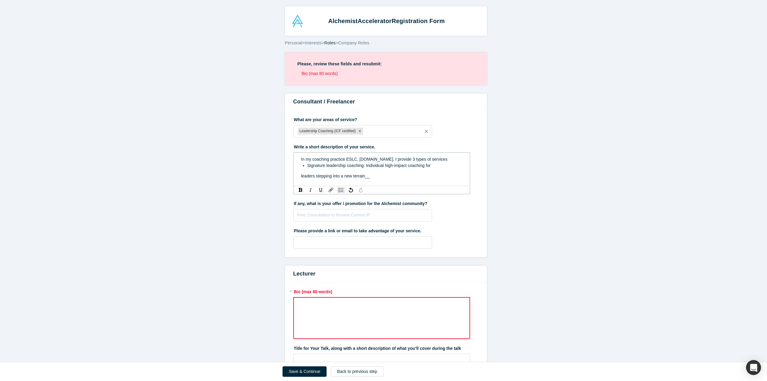
click at [297, 175] on div "In my coaching practice ESLC, [DOMAIN_NAME], I provide 3 types of services Sign…" at bounding box center [381, 167] width 169 height 27
click at [341, 173] on div "Signature leadership coaching: Individual high-impact coaching for leaders step…" at bounding box center [384, 168] width 155 height 13
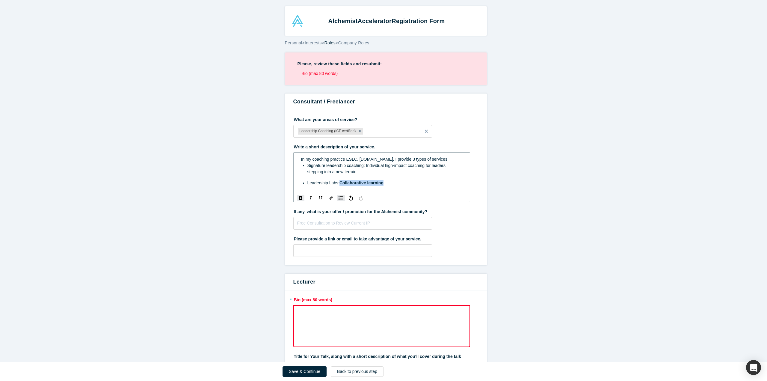
drag, startPoint x: 385, startPoint y: 184, endPoint x: 337, endPoint y: 183, distance: 48.2
click at [337, 183] on div "Leadership Labs: Collaborative learning" at bounding box center [384, 183] width 155 height 6
click at [299, 199] on img "rdw-inline-control" at bounding box center [301, 198] width 4 height 4
click at [382, 182] on div "Leadership Labs: Collaborative learning" at bounding box center [384, 183] width 155 height 6
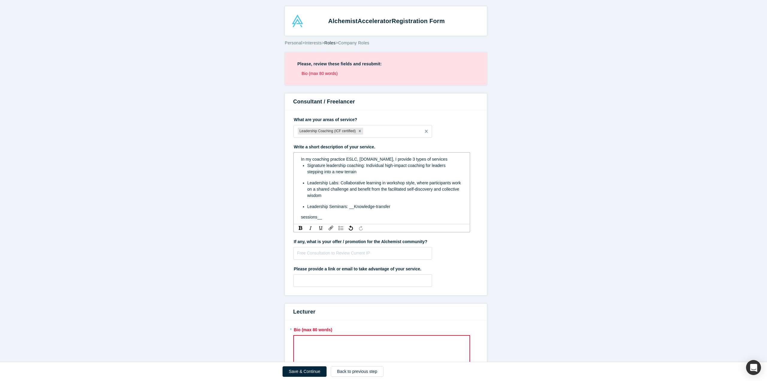
click at [347, 207] on span "Leadership Seminars: __Knowledge-transfer" at bounding box center [348, 206] width 83 height 5
click at [321, 219] on div "sessions__" at bounding box center [381, 217] width 161 height 6
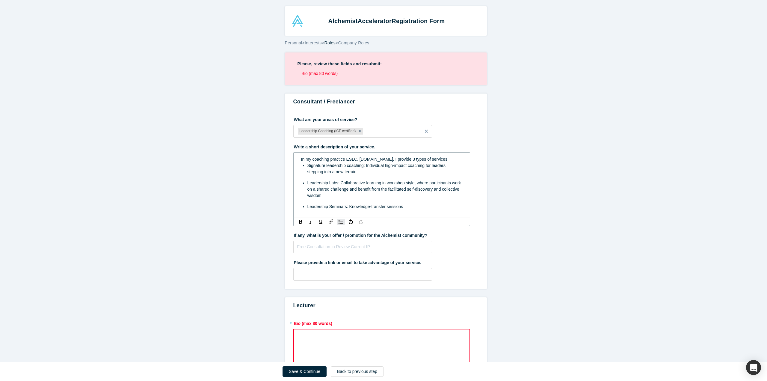
click at [408, 206] on div "Leadership Seminars: Knowledge-transfer sessions" at bounding box center [384, 206] width 155 height 6
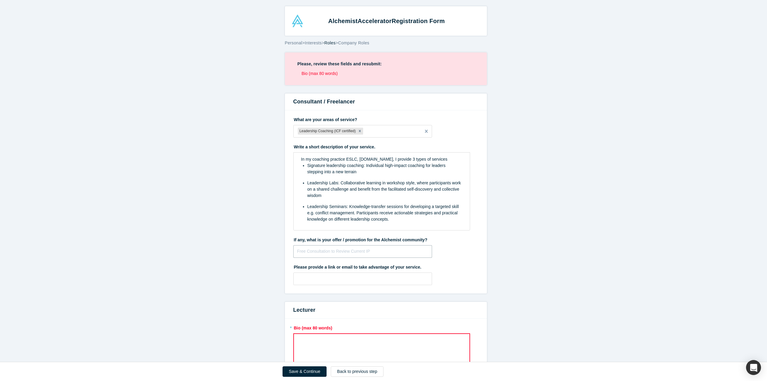
click at [363, 258] on fieldset "What are your areas of service? Leadership Coaching (ICF certified) To pick up …" at bounding box center [385, 201] width 185 height 175
type input "Partnering with founders as their leadership coach during their startup journey…"
click at [351, 276] on input "text" at bounding box center [362, 278] width 139 height 13
type input "[DOMAIN_NAME] // [DOMAIN_NAME][EMAIL_ADDRESS][DOMAIN_NAME] // [URL][DOMAIN_NAME]"
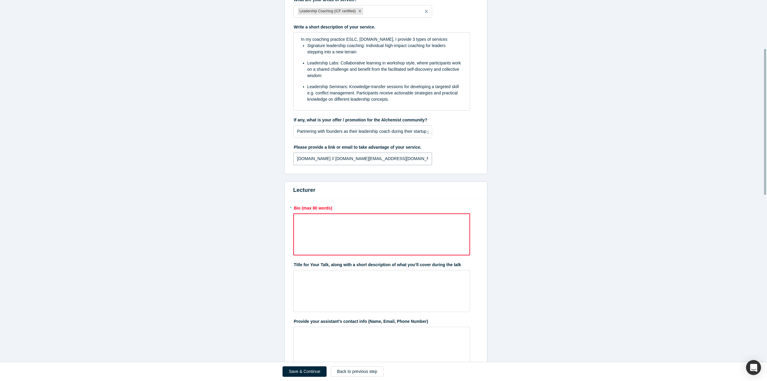
scroll to position [210, 0]
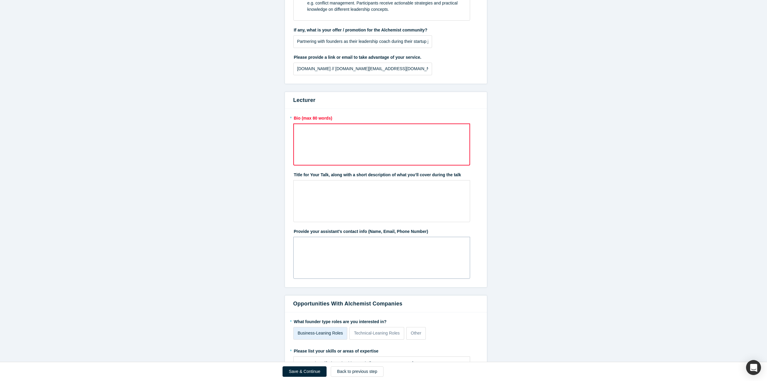
click at [328, 245] on div "rdw-editor" at bounding box center [381, 244] width 161 height 6
click at [293, 120] on label "* Bio (max 80 words)" at bounding box center [385, 117] width 185 height 8
click at [293, 117] on label "* Bio (max 80 words)" at bounding box center [385, 117] width 185 height 8
click at [290, 117] on div "* Bio (max 80 words) Title for Your Talk, along with a short description of wha…" at bounding box center [386, 198] width 202 height 178
click at [297, 369] on button "Save & Continue" at bounding box center [304, 371] width 44 height 10
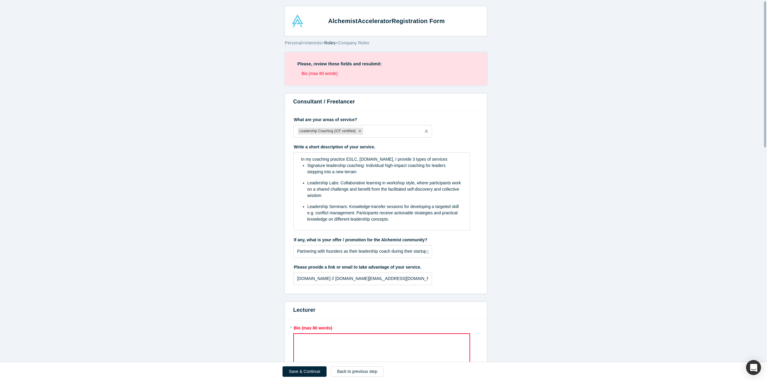
scroll to position [90, 0]
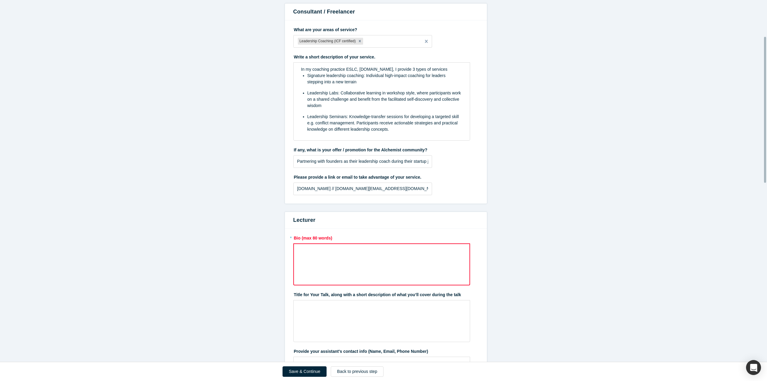
click at [329, 257] on div "rdw-wrapper" at bounding box center [381, 264] width 177 height 42
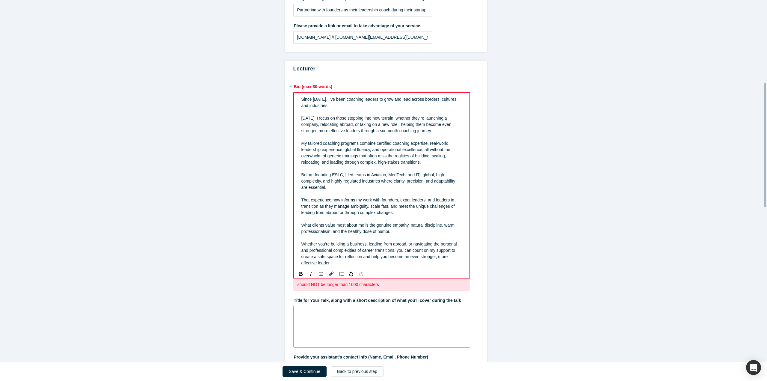
scroll to position [240, 0]
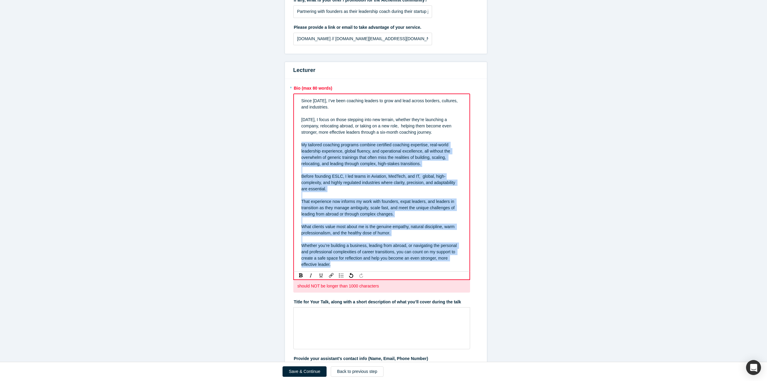
drag, startPoint x: 298, startPoint y: 142, endPoint x: 367, endPoint y: 272, distance: 147.2
click at [367, 272] on div "Since [DATE], I’ve been coaching leaders to grow and lead across borders, cultu…" at bounding box center [381, 182] width 177 height 178
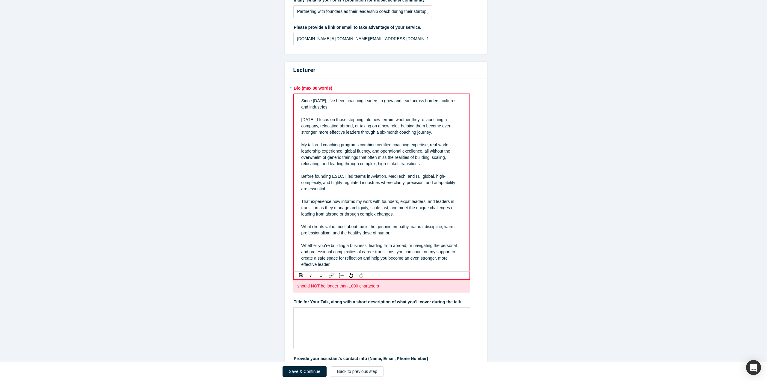
scroll to position [198, 0]
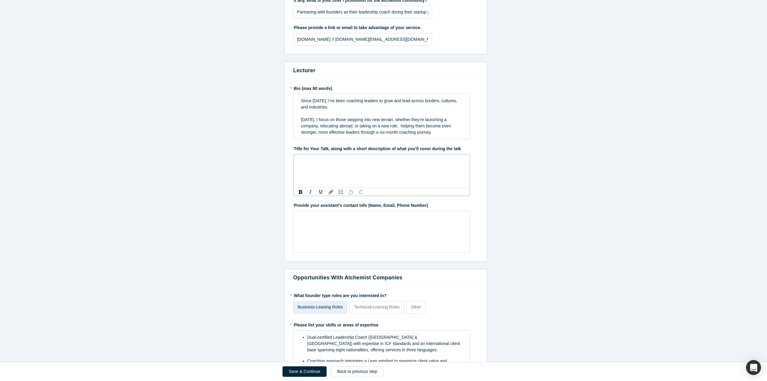
click at [314, 167] on div "rdw-wrapper" at bounding box center [381, 171] width 177 height 34
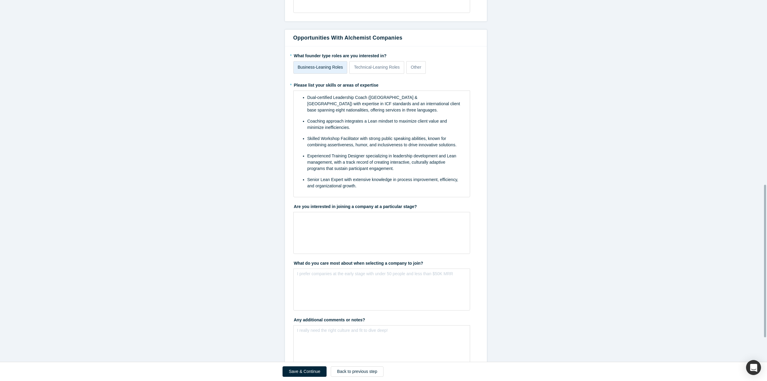
scroll to position [495, 0]
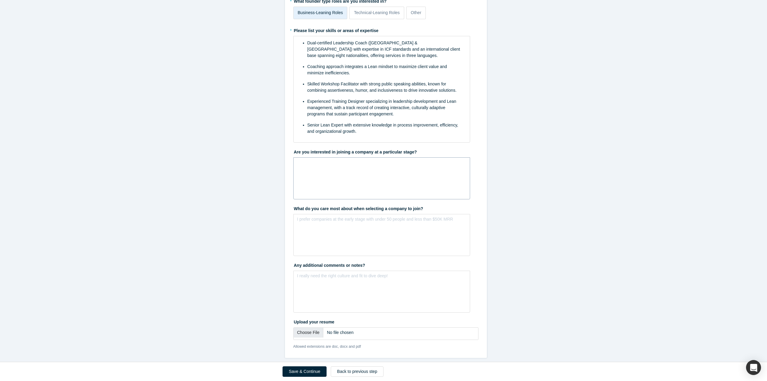
click at [312, 167] on div "rdw-wrapper" at bounding box center [381, 178] width 177 height 42
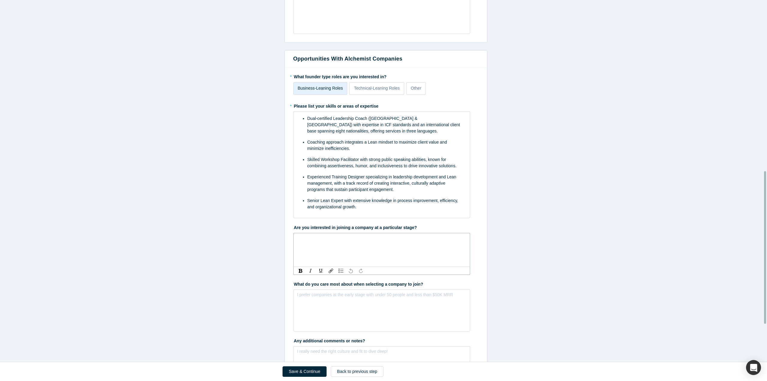
scroll to position [406, 0]
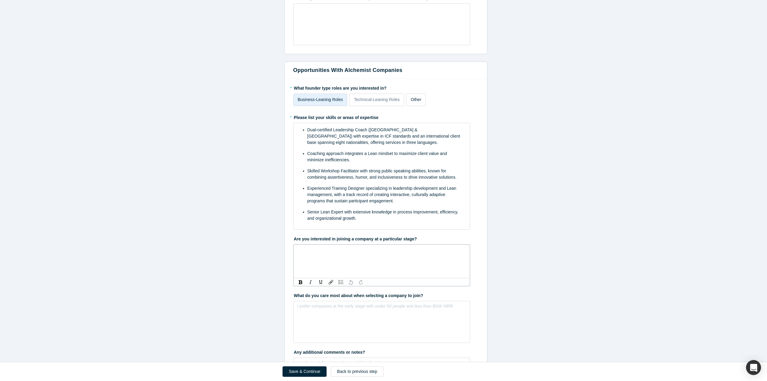
click at [413, 97] on p "Other" at bounding box center [416, 99] width 10 height 6
click at [0, 0] on input "Other" at bounding box center [0, 0] width 0 height 0
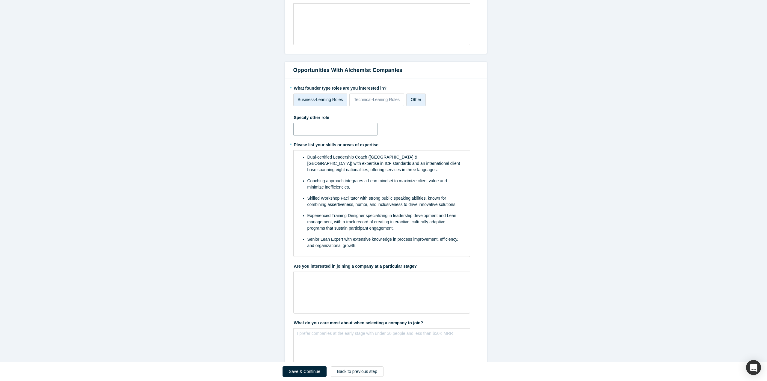
click at [323, 124] on input "text" at bounding box center [335, 129] width 84 height 13
click at [325, 98] on p "Business-Leaning Roles" at bounding box center [320, 99] width 45 height 6
click at [0, 0] on input "Business-Leaning Roles" at bounding box center [0, 0] width 0 height 0
click at [322, 127] on input "text" at bounding box center [335, 129] width 84 height 13
click at [322, 98] on p "Business-Leaning Roles" at bounding box center [320, 99] width 45 height 6
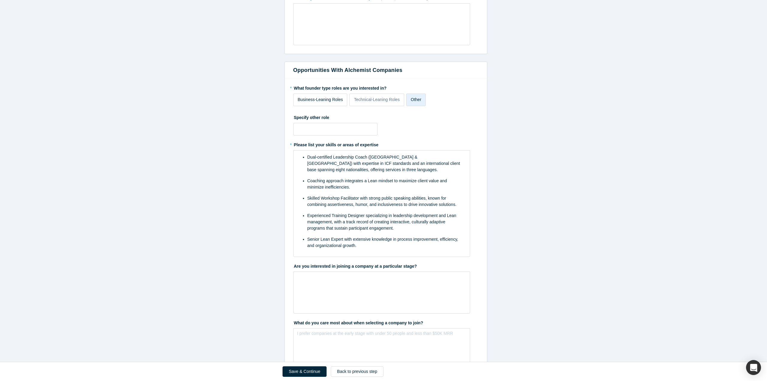
click at [0, 0] on input "Business-Leaning Roles" at bounding box center [0, 0] width 0 height 0
click at [415, 97] on label "Other" at bounding box center [415, 99] width 19 height 13
click at [0, 0] on input "Other" at bounding box center [0, 0] width 0 height 0
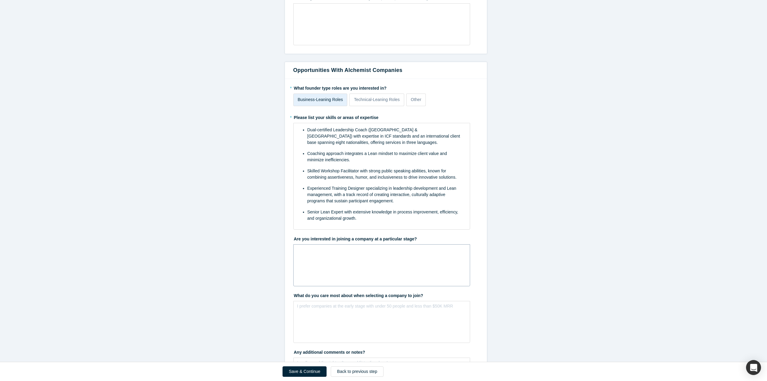
click at [334, 256] on div "rdw-wrapper" at bounding box center [381, 265] width 177 height 42
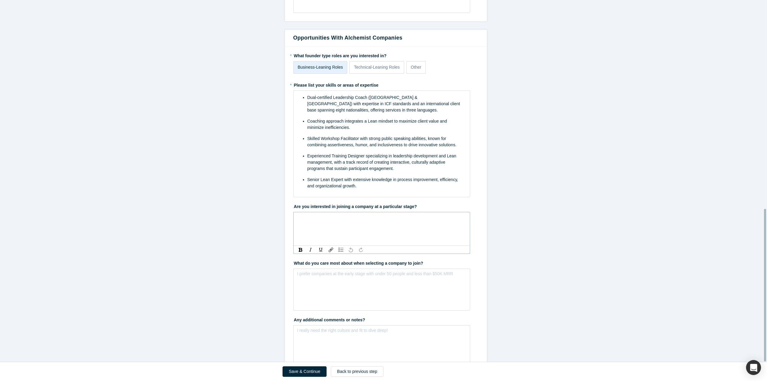
scroll to position [495, 0]
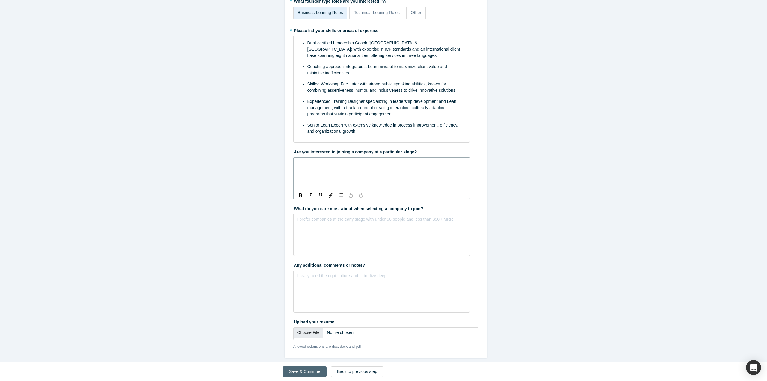
click at [307, 369] on button "Save & Continue" at bounding box center [304, 371] width 44 height 10
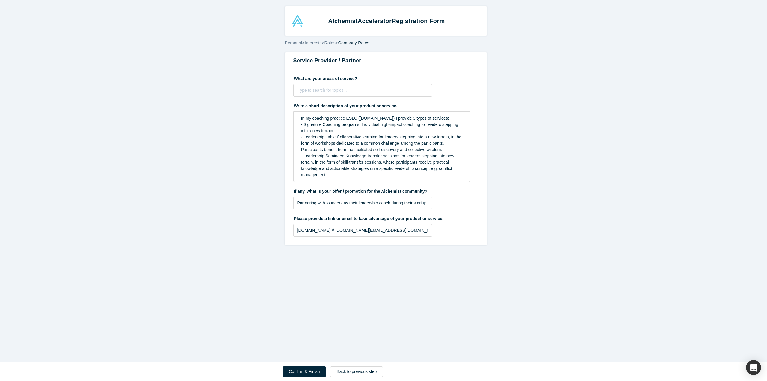
scroll to position [0, 0]
click at [314, 88] on div at bounding box center [363, 90] width 130 height 7
type input "Leadership Coaching"
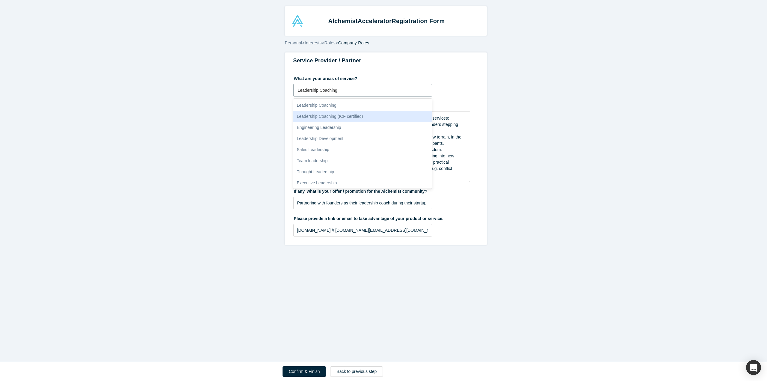
click at [320, 115] on div "Leadership Coaching (ICF certified)" at bounding box center [362, 116] width 139 height 11
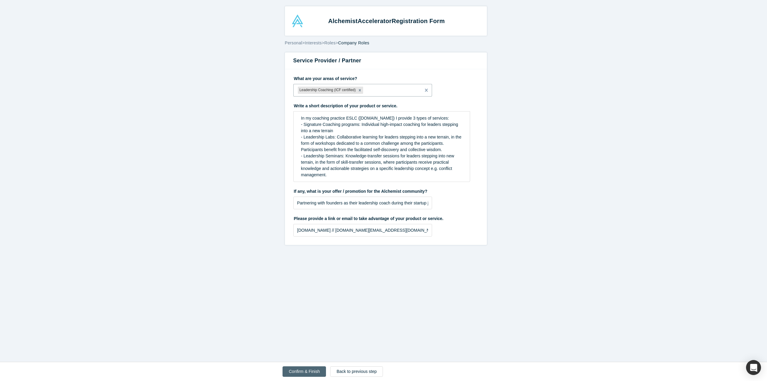
click at [305, 372] on button "Confirm & Finish" at bounding box center [303, 371] width 43 height 10
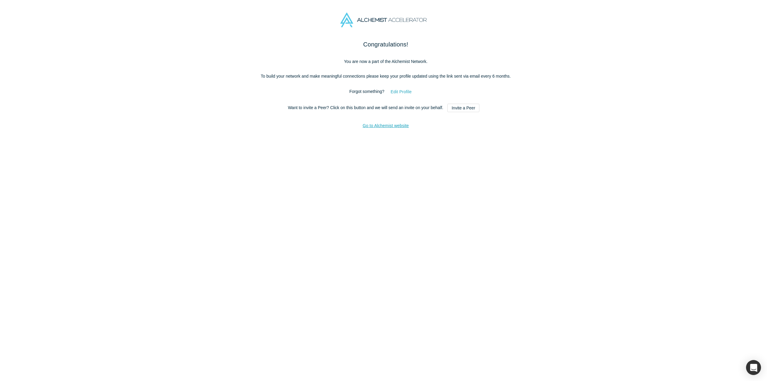
click at [392, 91] on button "Edit Profile" at bounding box center [401, 92] width 34 height 10
select select "US"
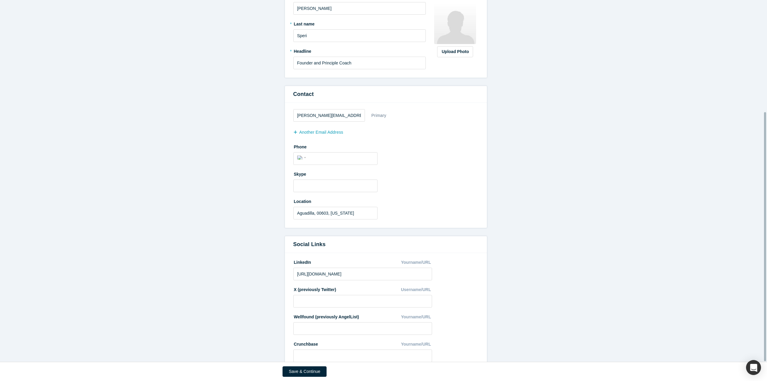
scroll to position [163, 0]
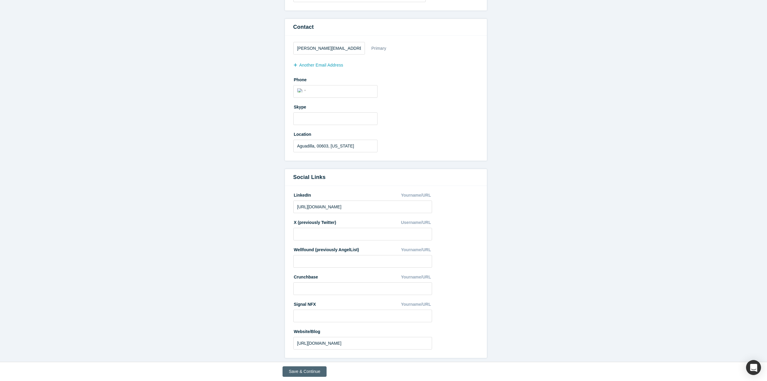
click at [299, 370] on button "Save & Continue" at bounding box center [304, 371] width 44 height 10
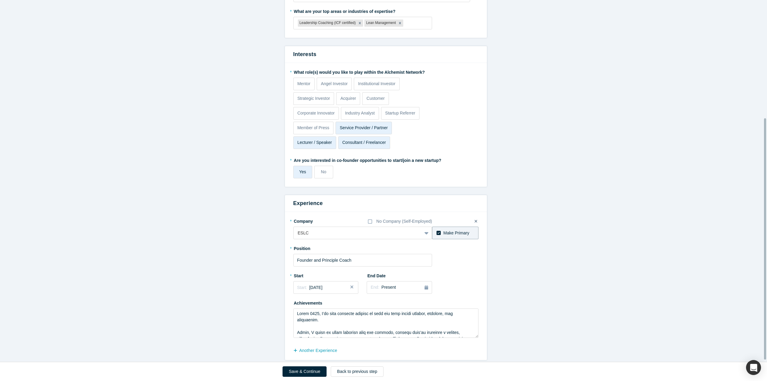
scroll to position [179, 0]
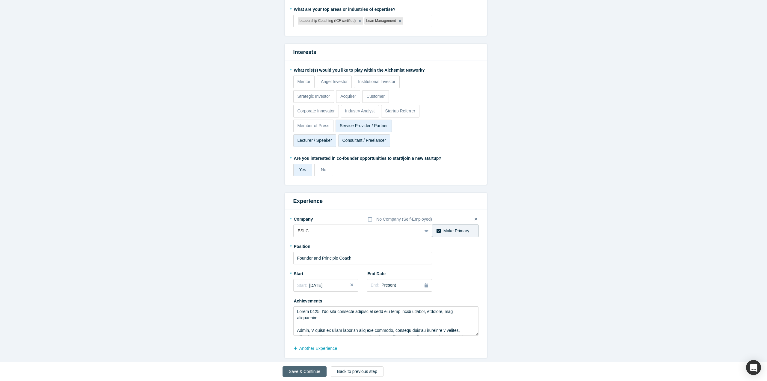
click at [296, 369] on button "Save & Continue" at bounding box center [304, 371] width 44 height 10
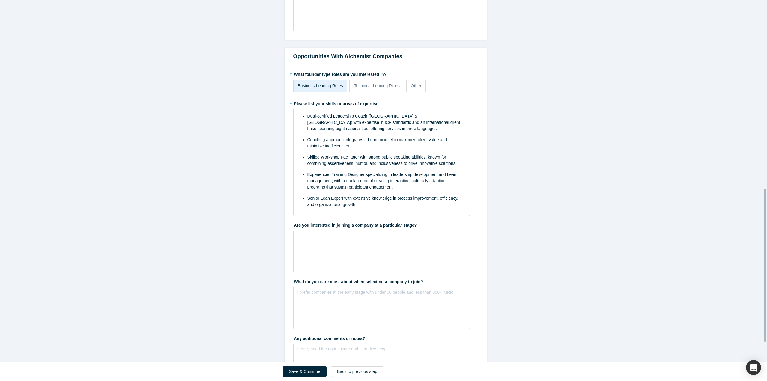
scroll to position [495, 0]
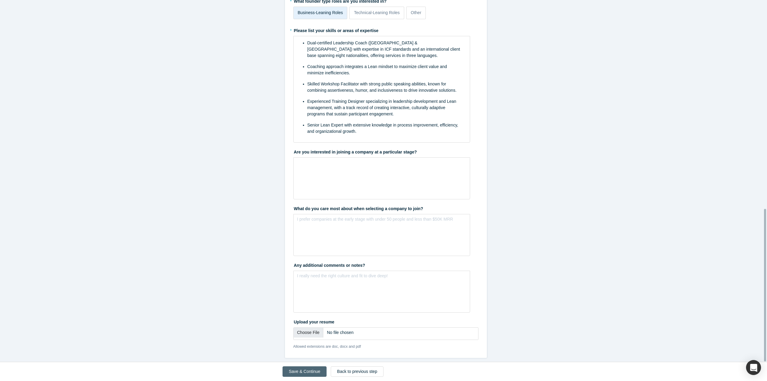
click at [313, 369] on button "Save & Continue" at bounding box center [304, 371] width 44 height 10
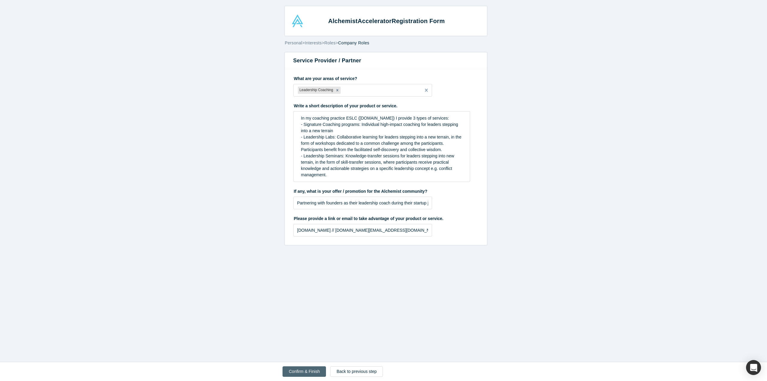
click at [305, 368] on button "Confirm & Finish" at bounding box center [303, 371] width 43 height 10
